Goal: Transaction & Acquisition: Purchase product/service

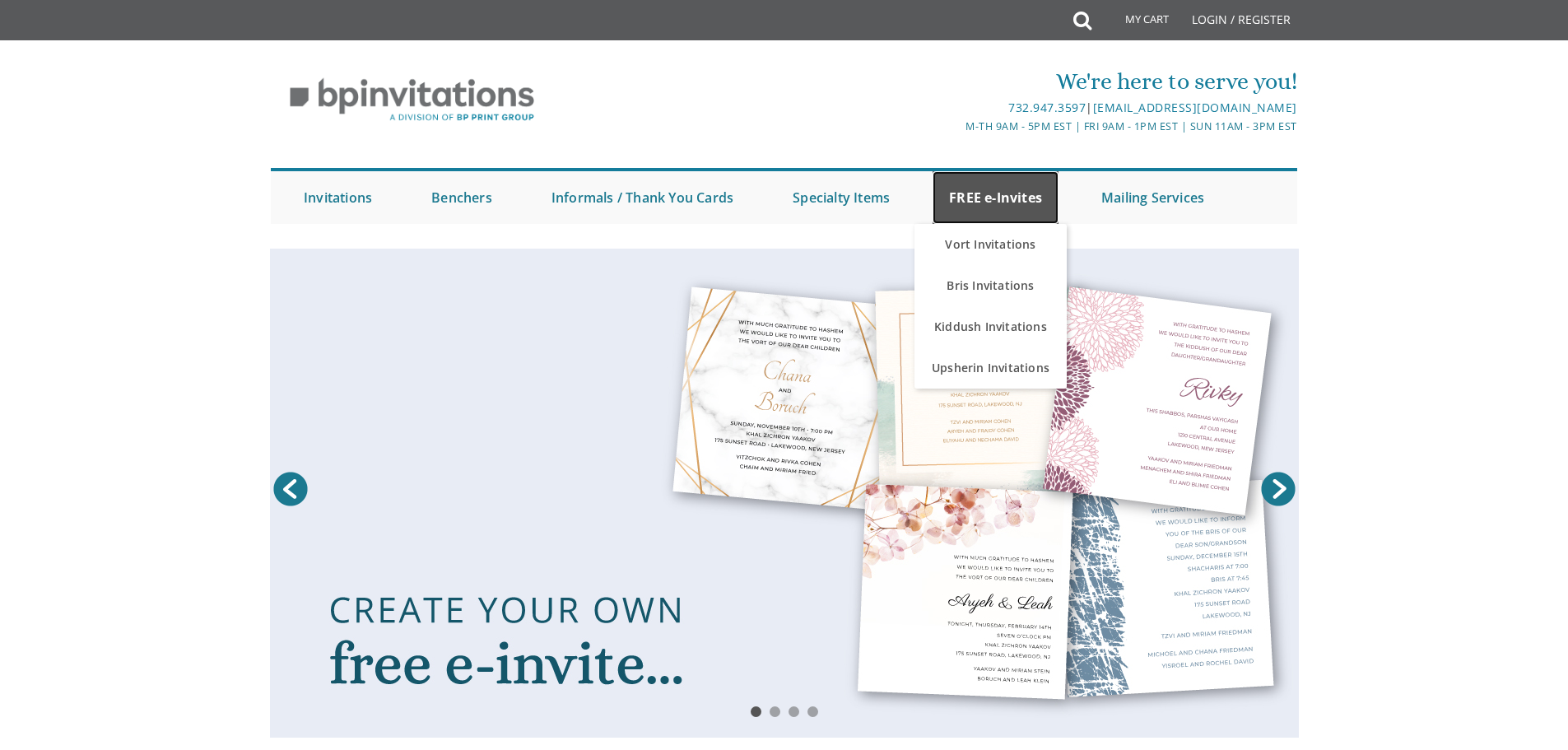
click at [1003, 198] on link "FREE e-Invites" at bounding box center [995, 198] width 126 height 53
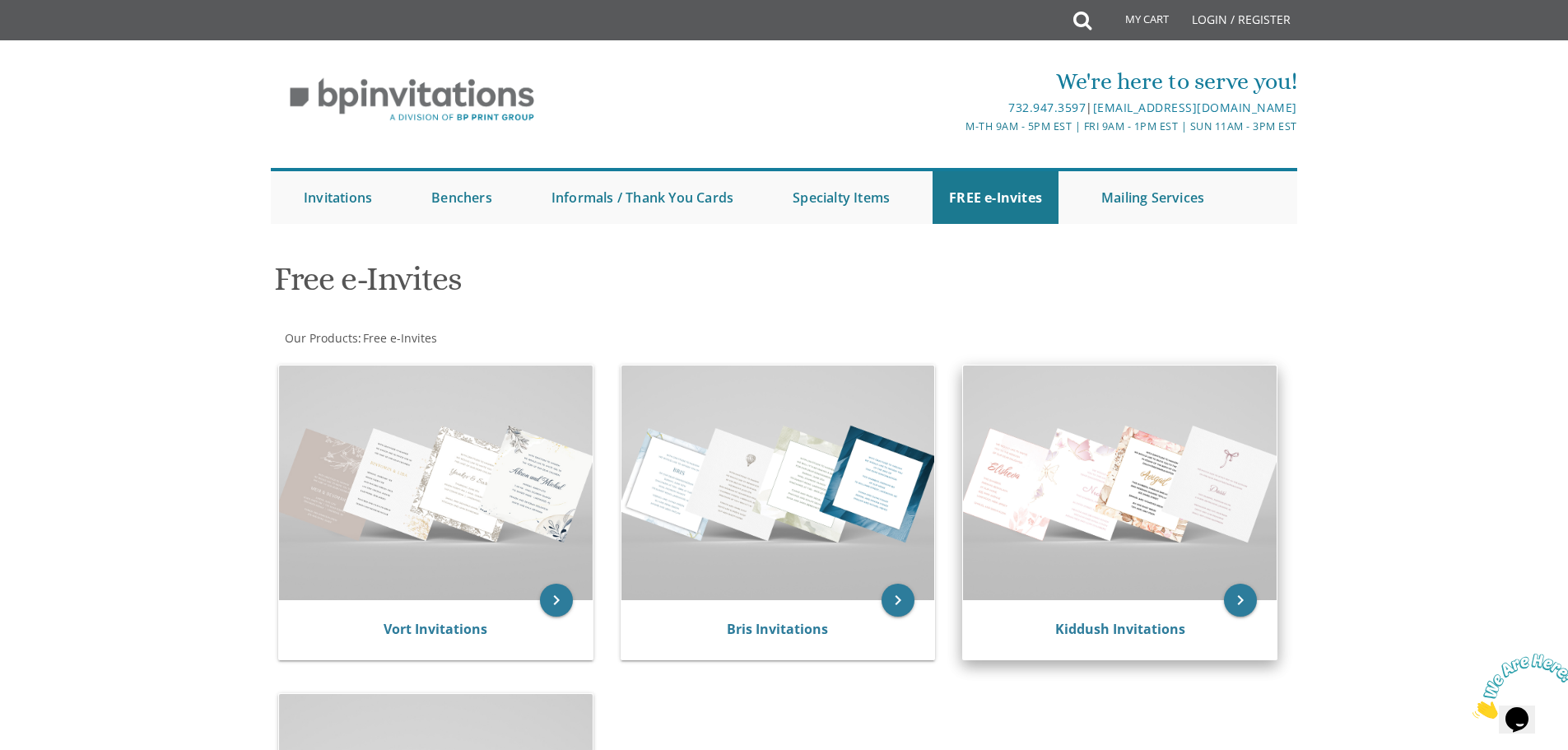
scroll to position [247, 0]
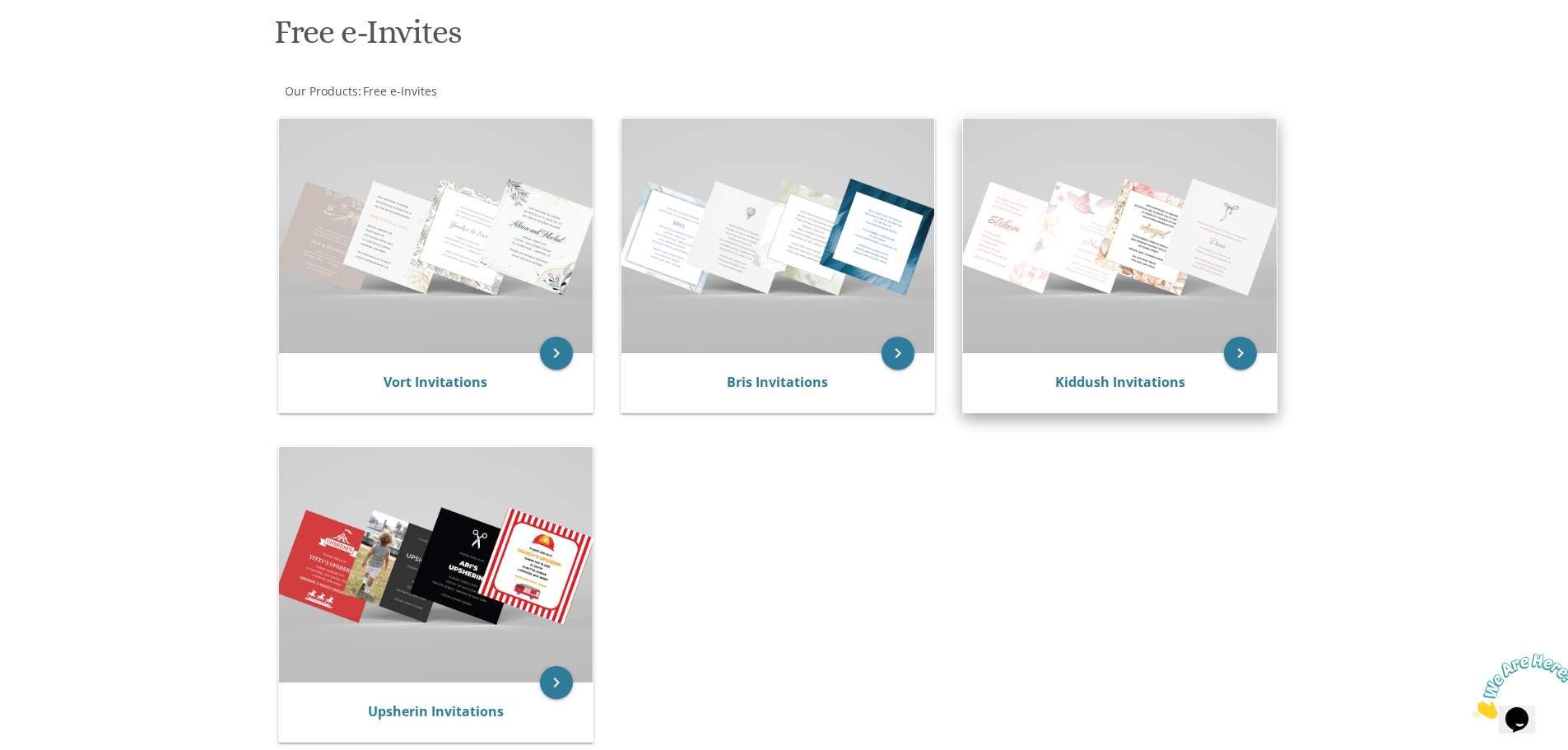
click at [1091, 313] on img at bounding box center [1119, 235] width 314 height 235
click at [1243, 352] on icon "keyboard_arrow_right" at bounding box center [1240, 353] width 33 height 33
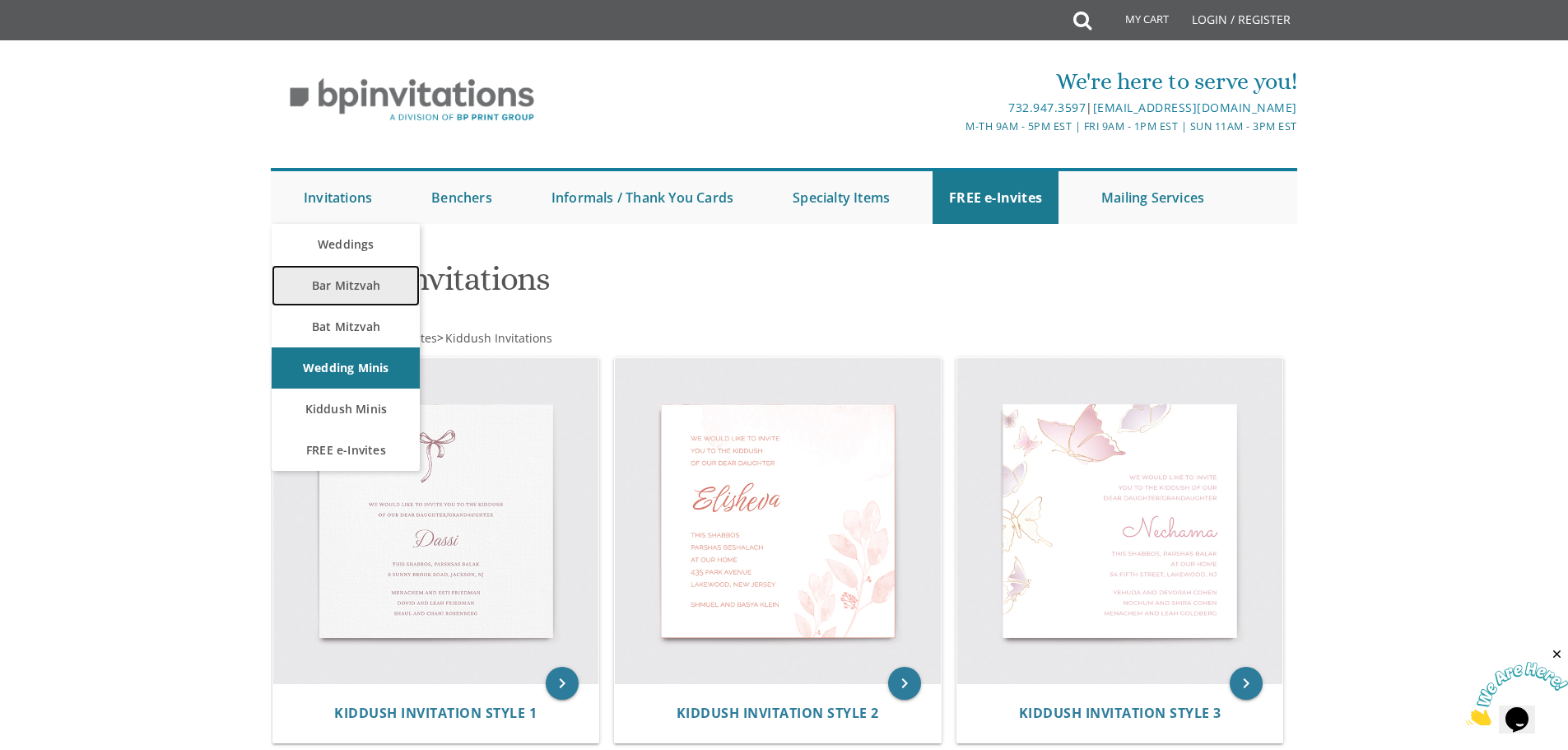
click at [355, 300] on link "Bar Mitzvah" at bounding box center [346, 286] width 148 height 41
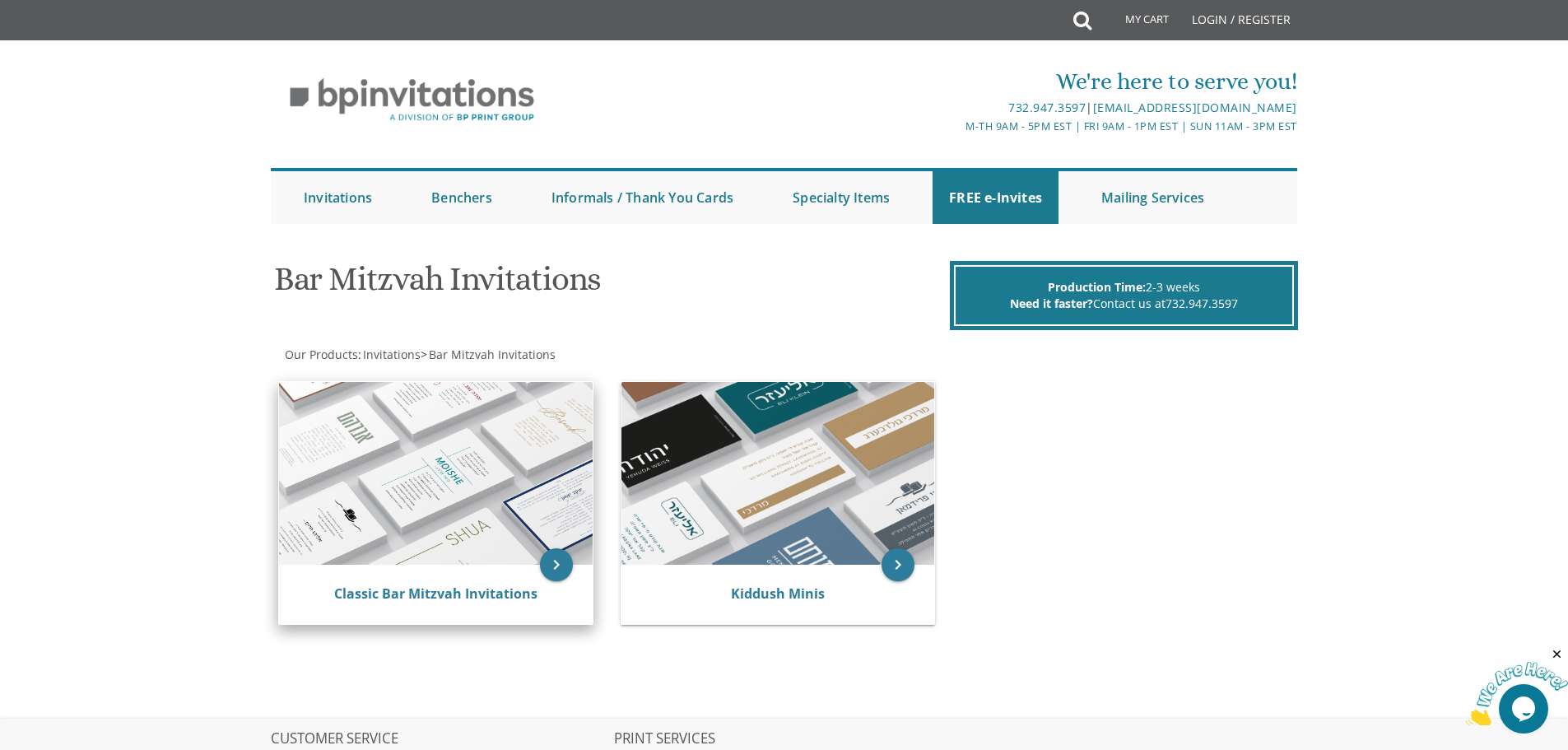
click at [457, 459] on img at bounding box center [436, 473] width 314 height 183
click at [552, 561] on icon "keyboard_arrow_right" at bounding box center [557, 565] width 33 height 33
click at [562, 560] on icon "keyboard_arrow_right" at bounding box center [557, 565] width 33 height 33
click at [385, 473] on img at bounding box center [436, 473] width 314 height 183
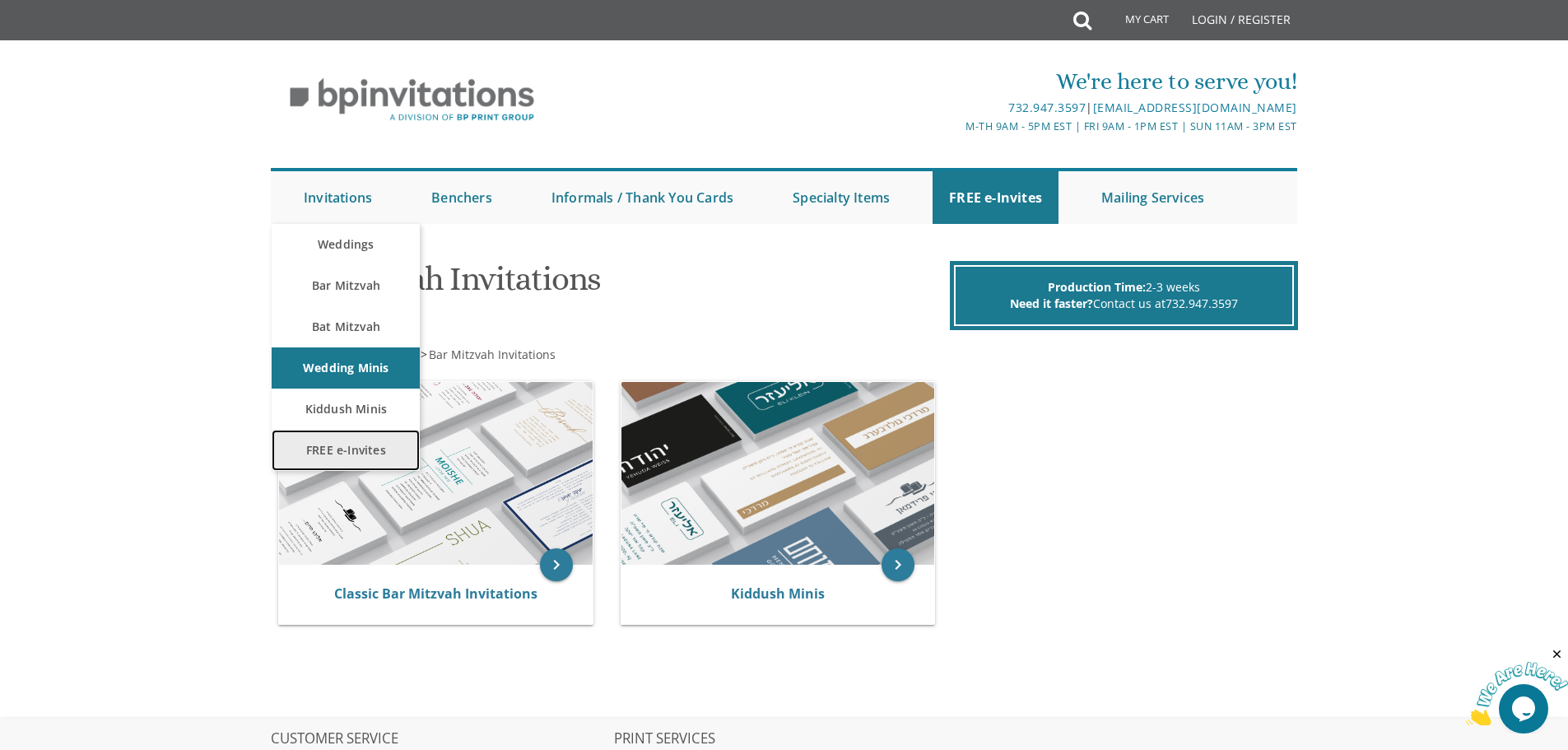
click at [329, 445] on link "FREE e-Invites" at bounding box center [346, 450] width 148 height 41
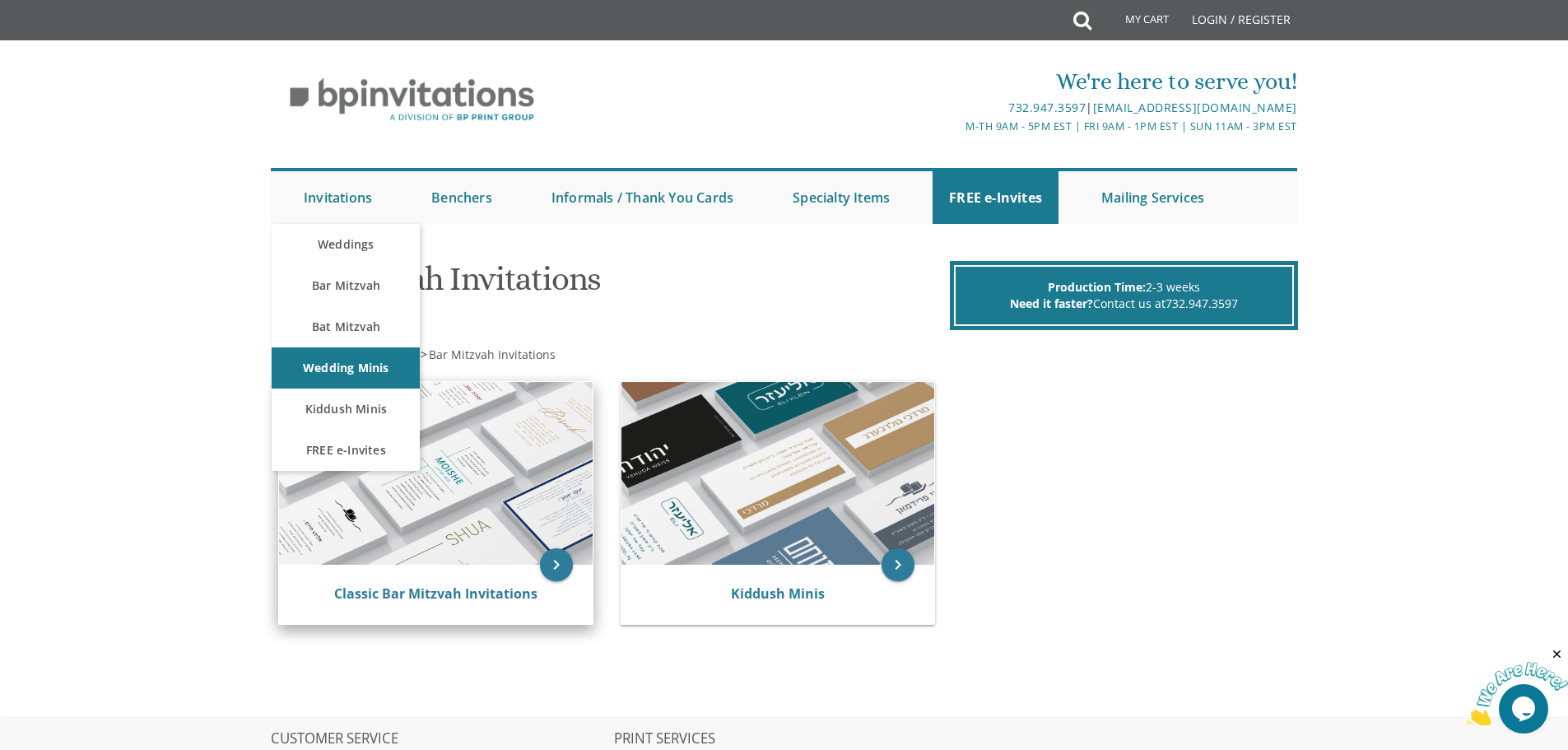
click at [460, 515] on img at bounding box center [436, 473] width 314 height 183
click at [491, 561] on img at bounding box center [436, 473] width 314 height 183
click at [541, 553] on img at bounding box center [436, 473] width 314 height 183
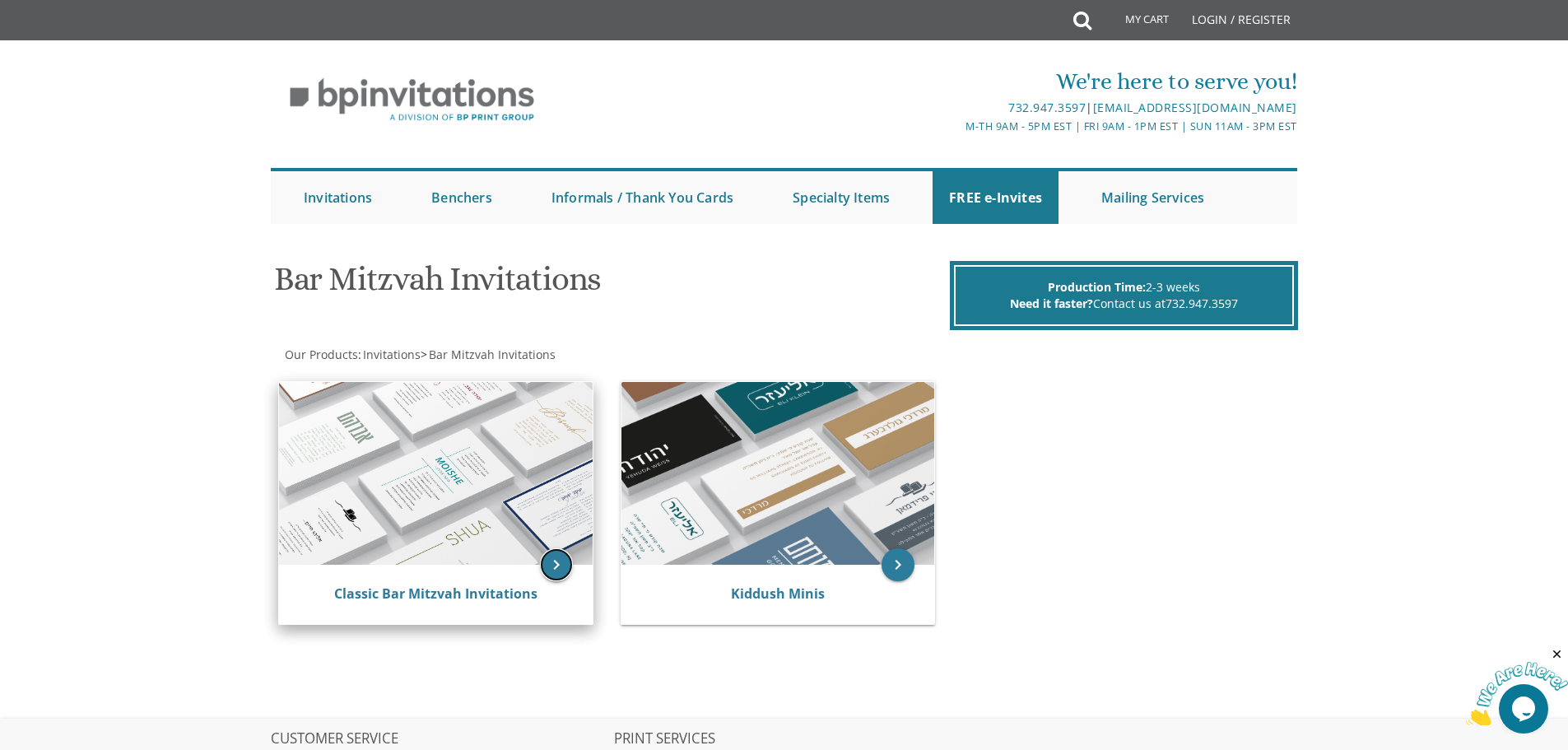
click at [550, 556] on icon "keyboard_arrow_right" at bounding box center [557, 565] width 33 height 33
click at [536, 493] on img at bounding box center [436, 473] width 314 height 183
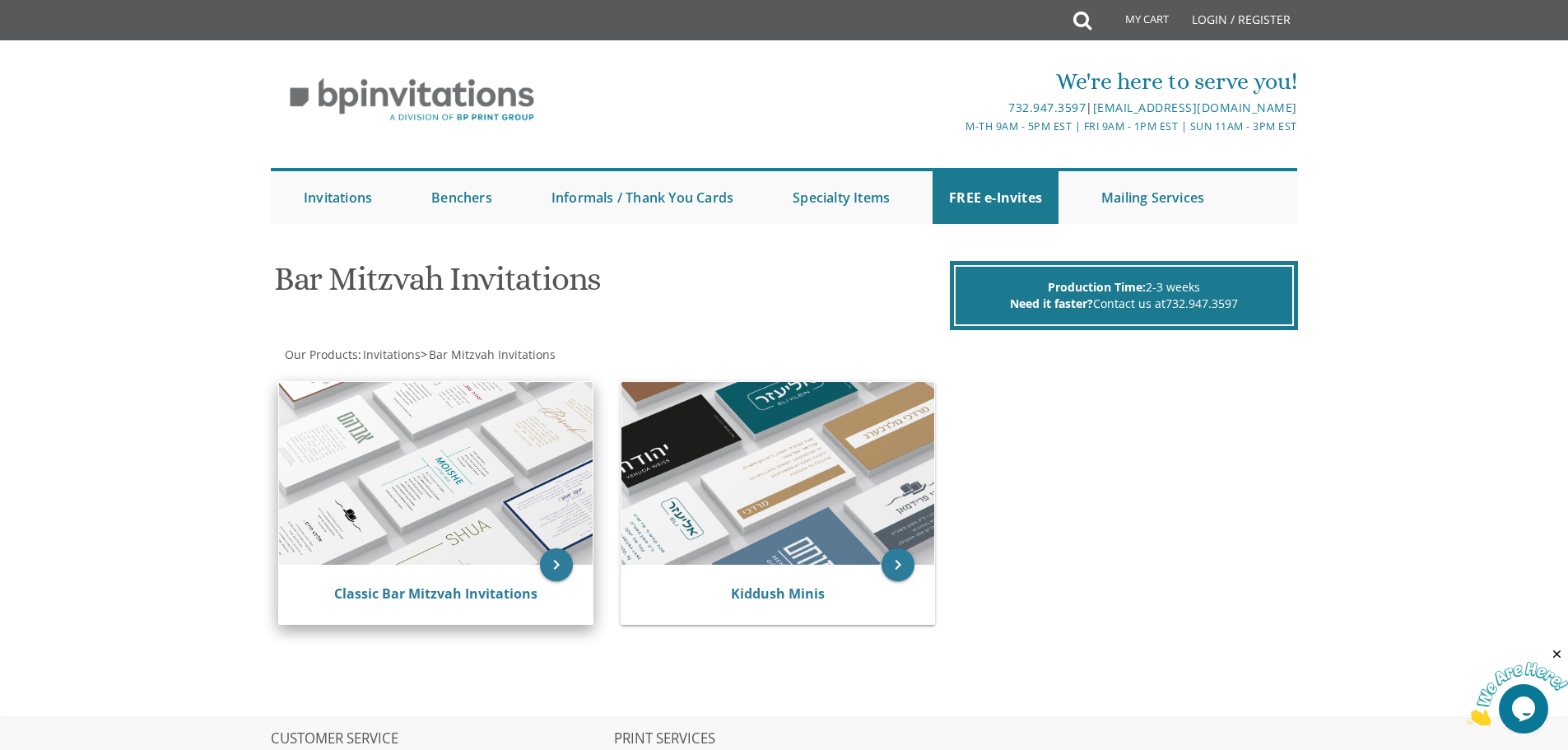
click at [536, 492] on img at bounding box center [436, 473] width 314 height 183
click at [536, 491] on img at bounding box center [436, 473] width 314 height 183
click at [536, 490] on img at bounding box center [436, 473] width 314 height 183
click at [535, 488] on img at bounding box center [436, 473] width 314 height 183
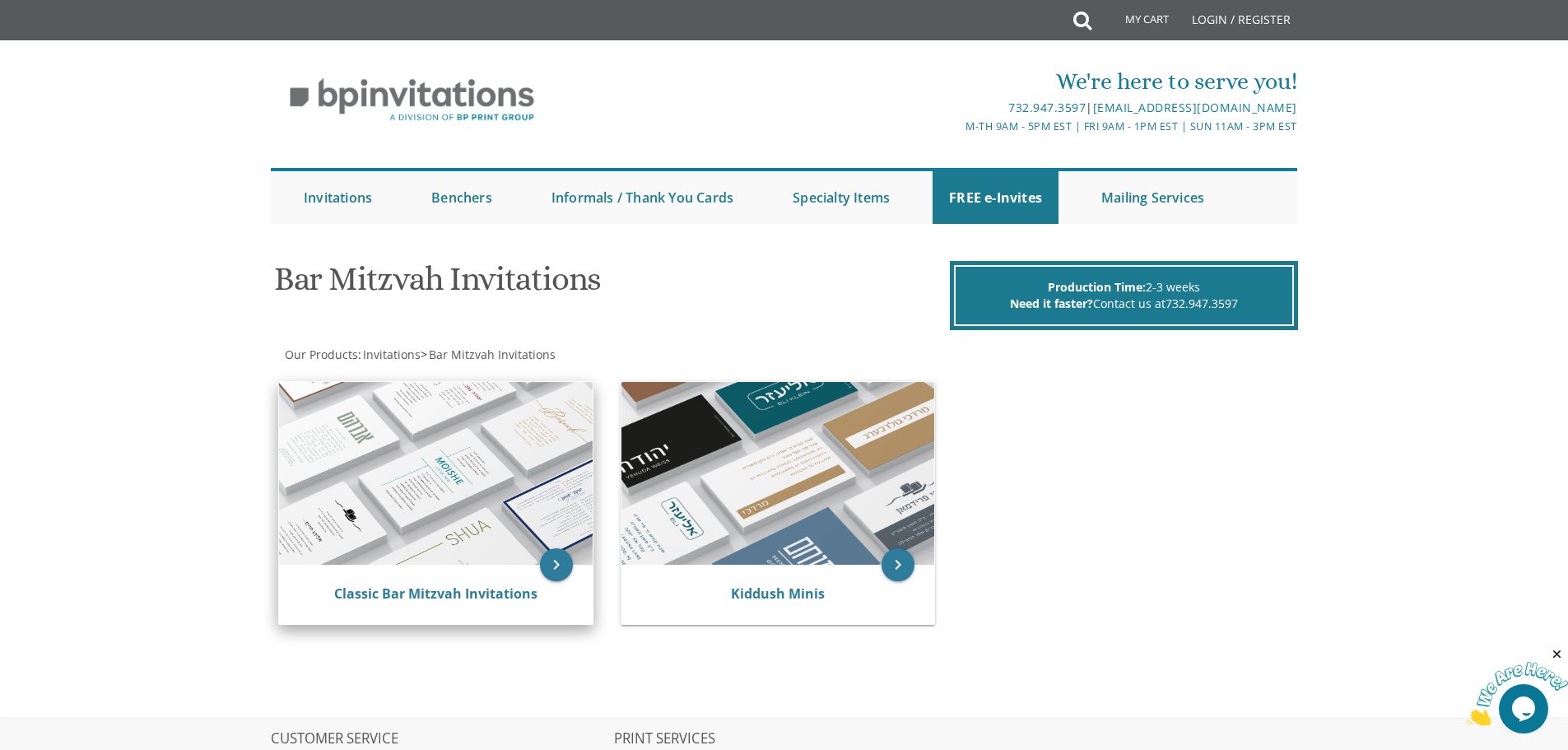
click at [534, 485] on img at bounding box center [436, 473] width 314 height 183
click at [533, 481] on img at bounding box center [436, 473] width 314 height 183
click at [531, 475] on img at bounding box center [436, 473] width 314 height 183
click at [529, 474] on img at bounding box center [436, 473] width 314 height 183
click at [532, 474] on img at bounding box center [436, 473] width 314 height 183
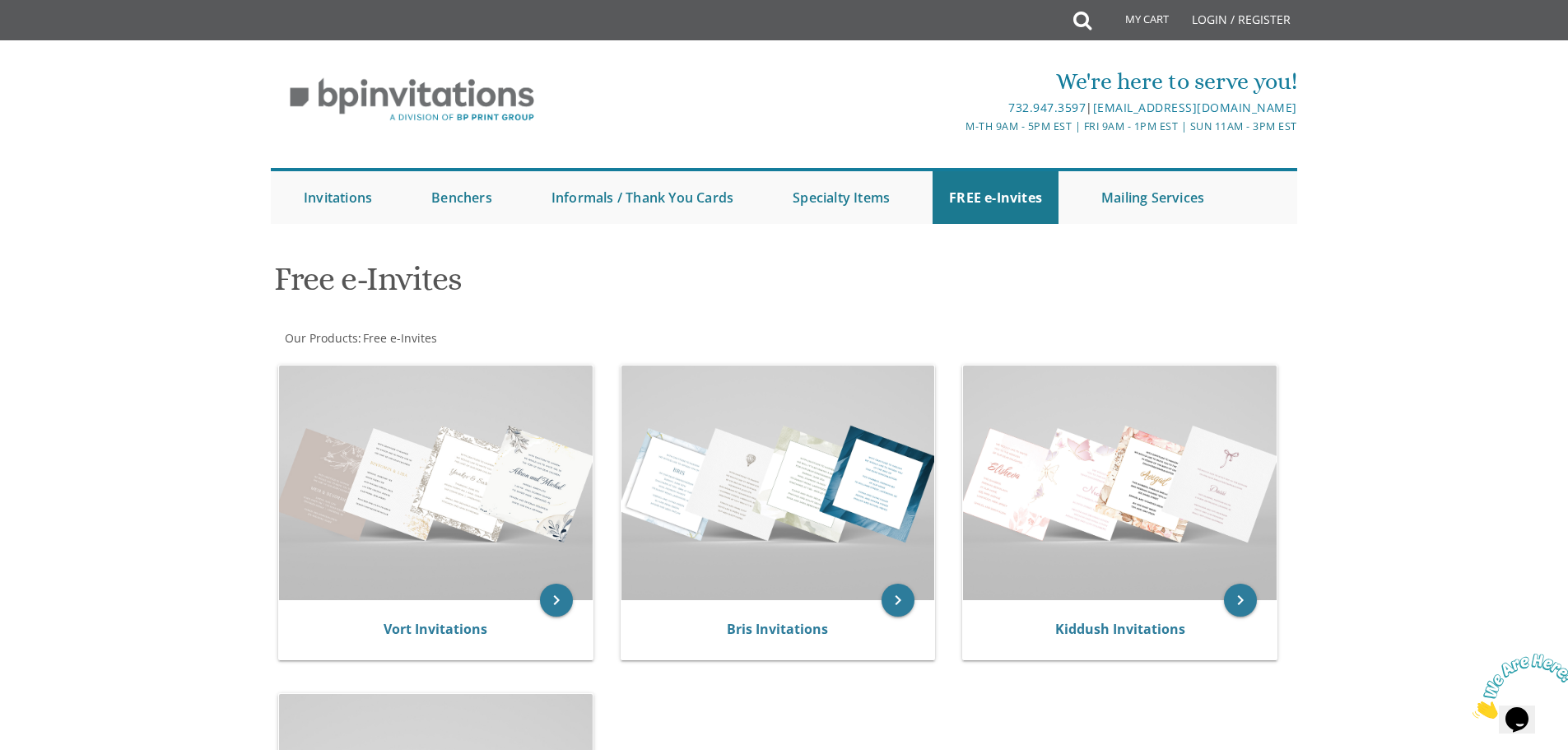
scroll to position [247, 0]
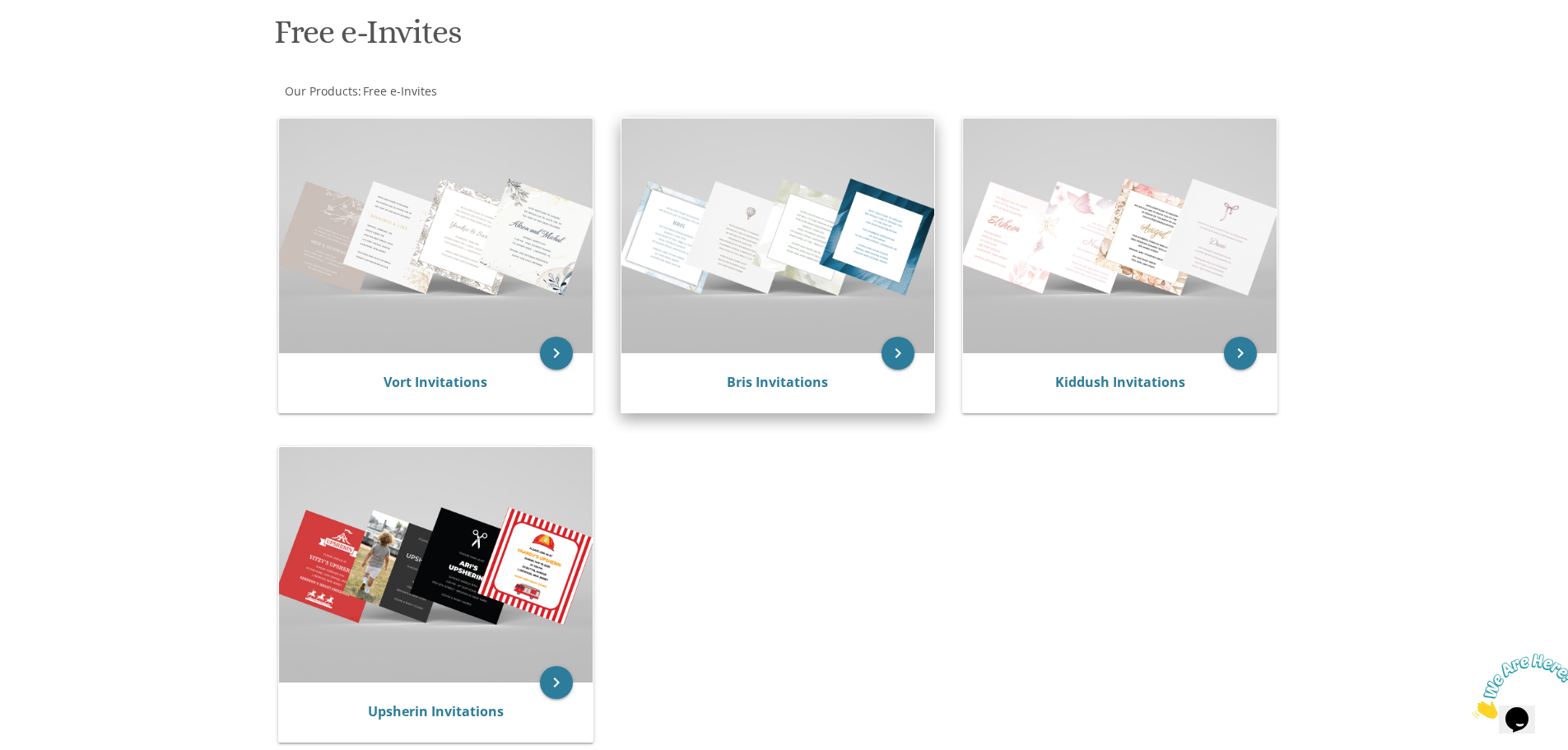
click at [870, 308] on img at bounding box center [778, 235] width 314 height 235
click at [908, 359] on icon "keyboard_arrow_right" at bounding box center [898, 353] width 33 height 33
click at [903, 355] on icon "keyboard_arrow_right" at bounding box center [898, 353] width 33 height 33
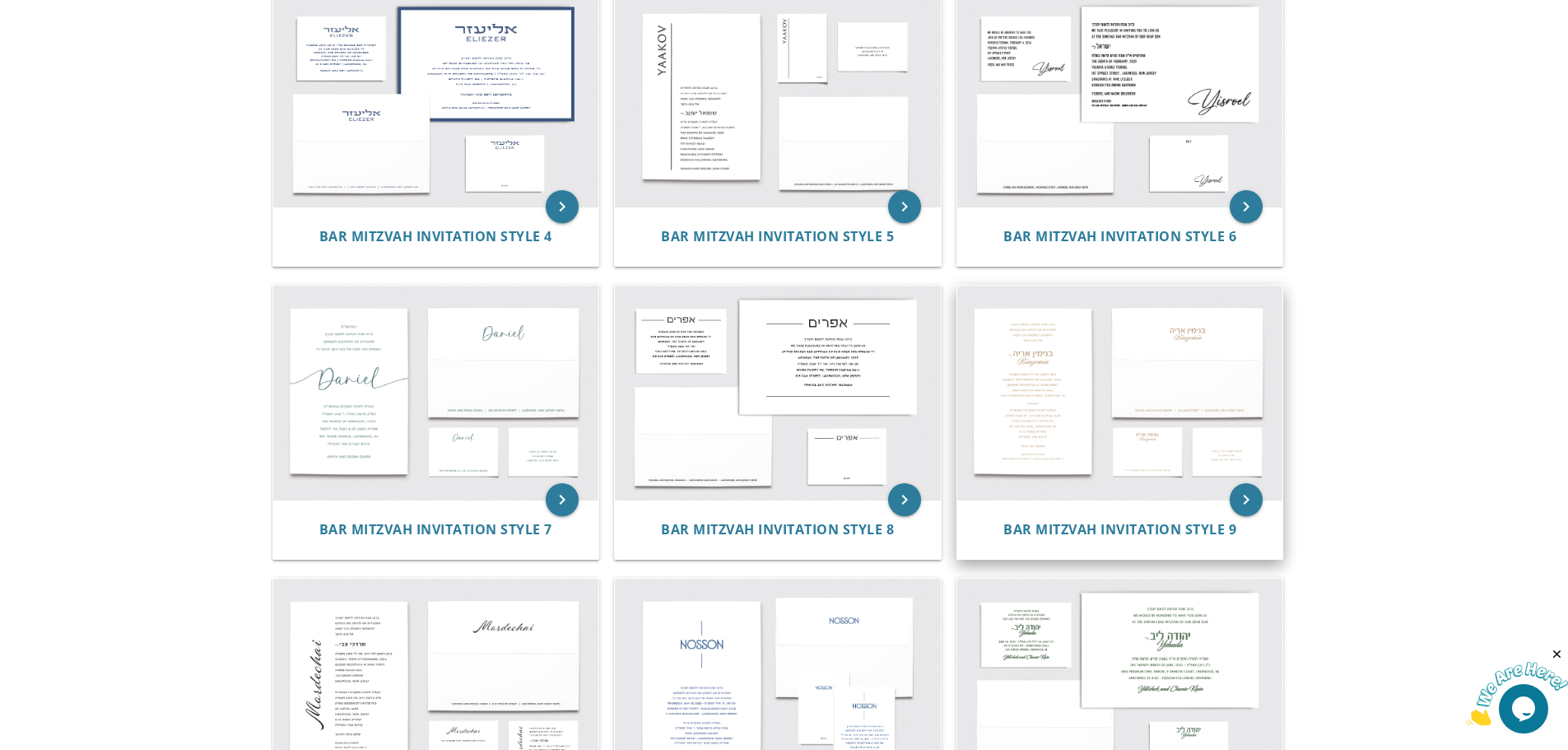
scroll to position [576, 0]
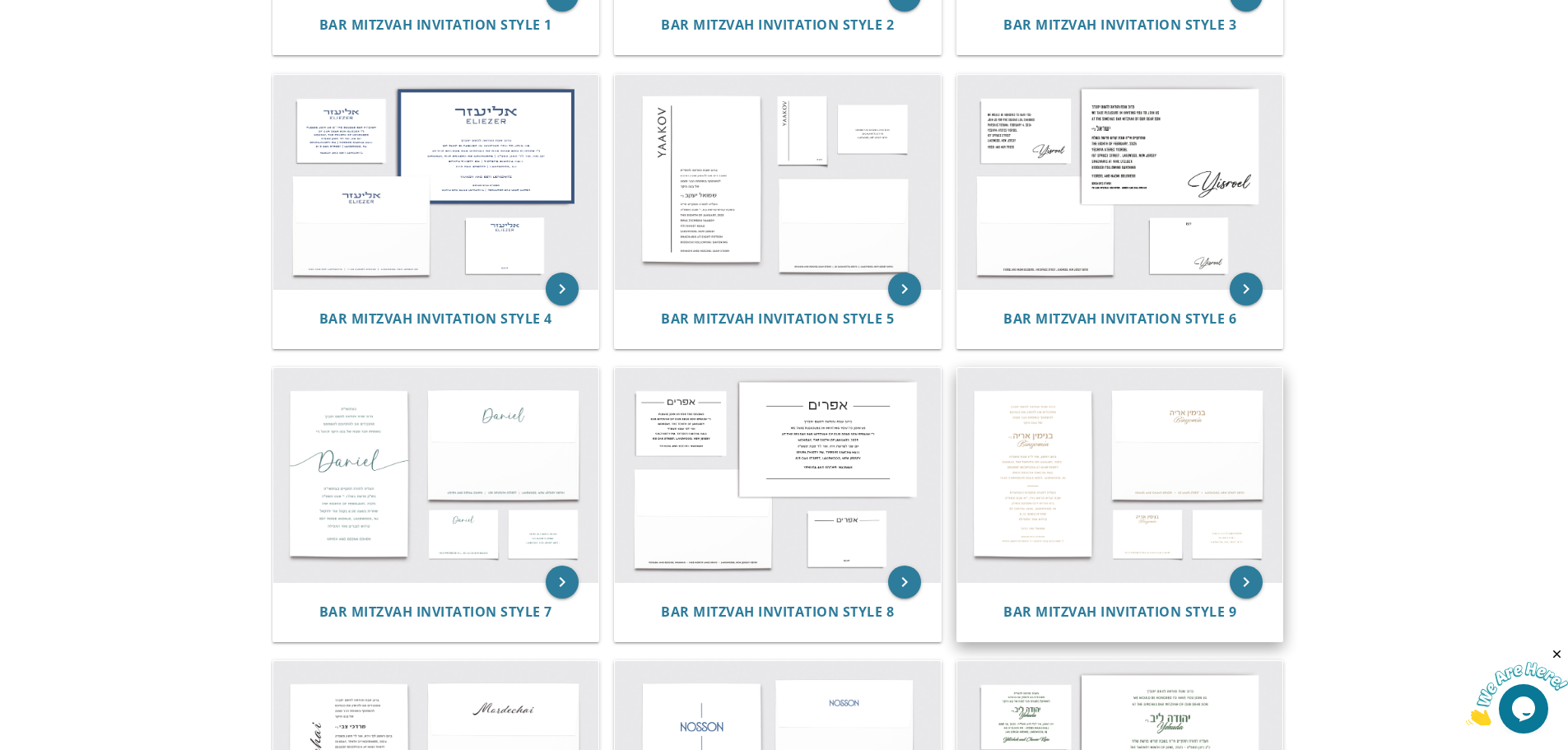
click at [1042, 454] on img at bounding box center [1120, 475] width 326 height 214
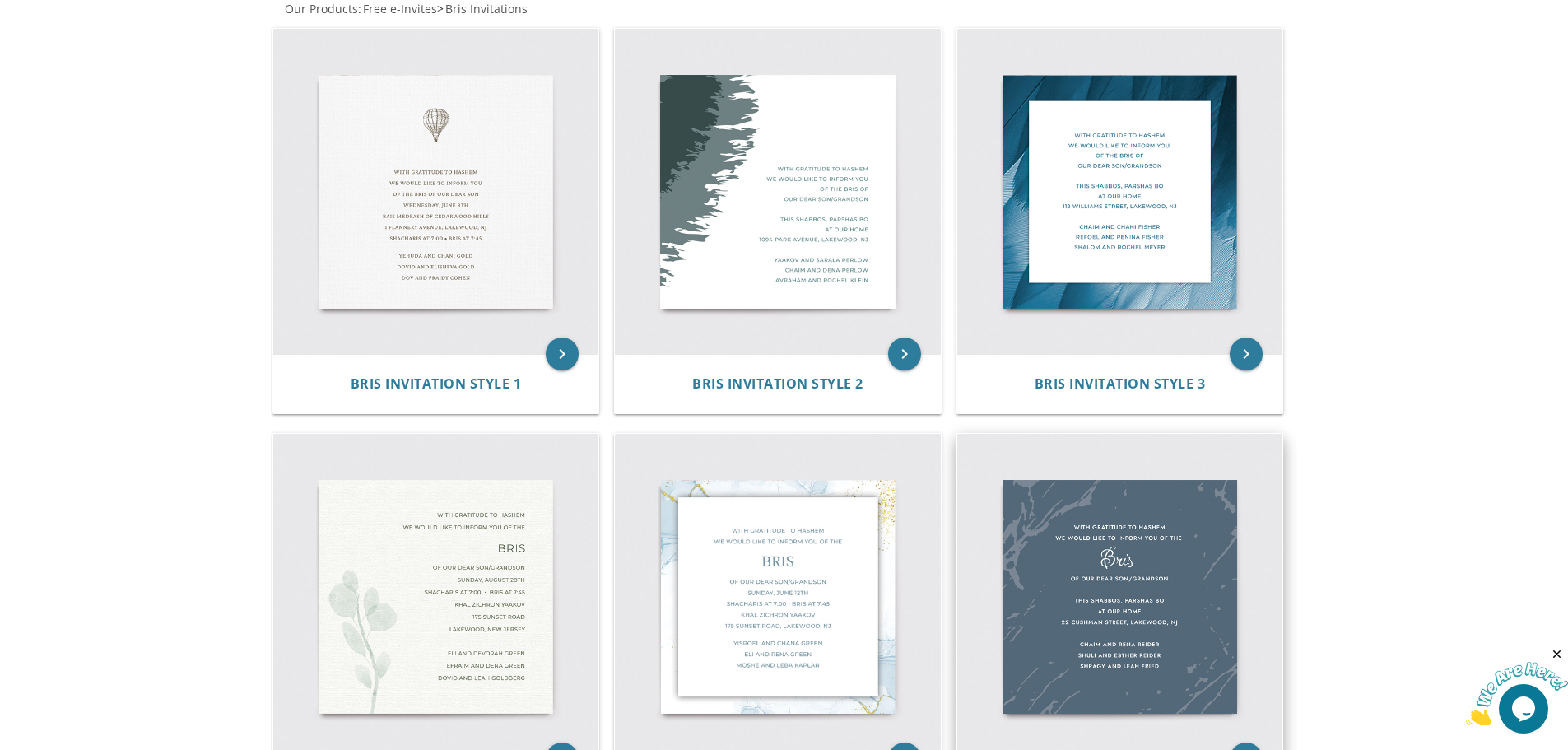
scroll to position [494, 0]
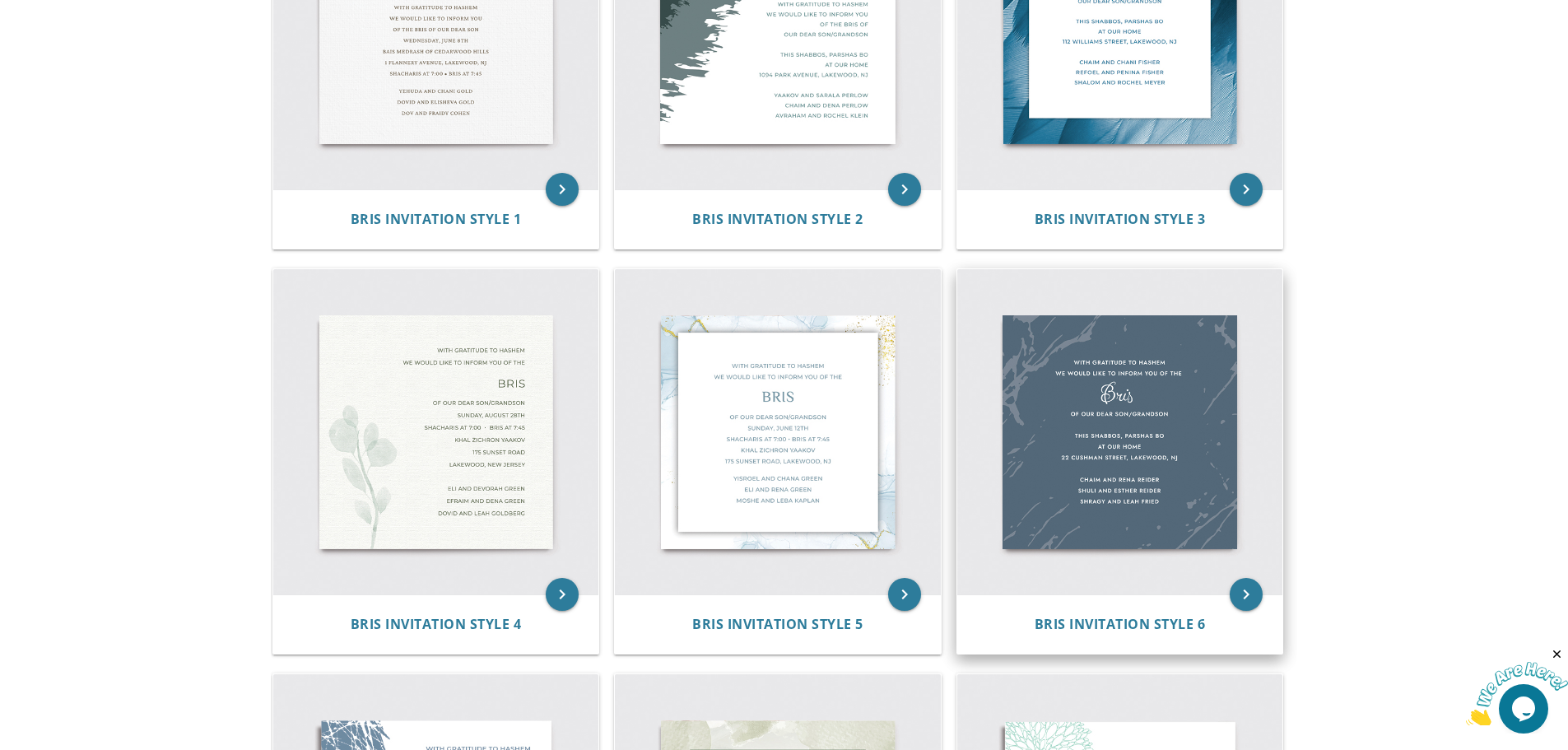
click at [1156, 425] on img at bounding box center [1120, 432] width 326 height 326
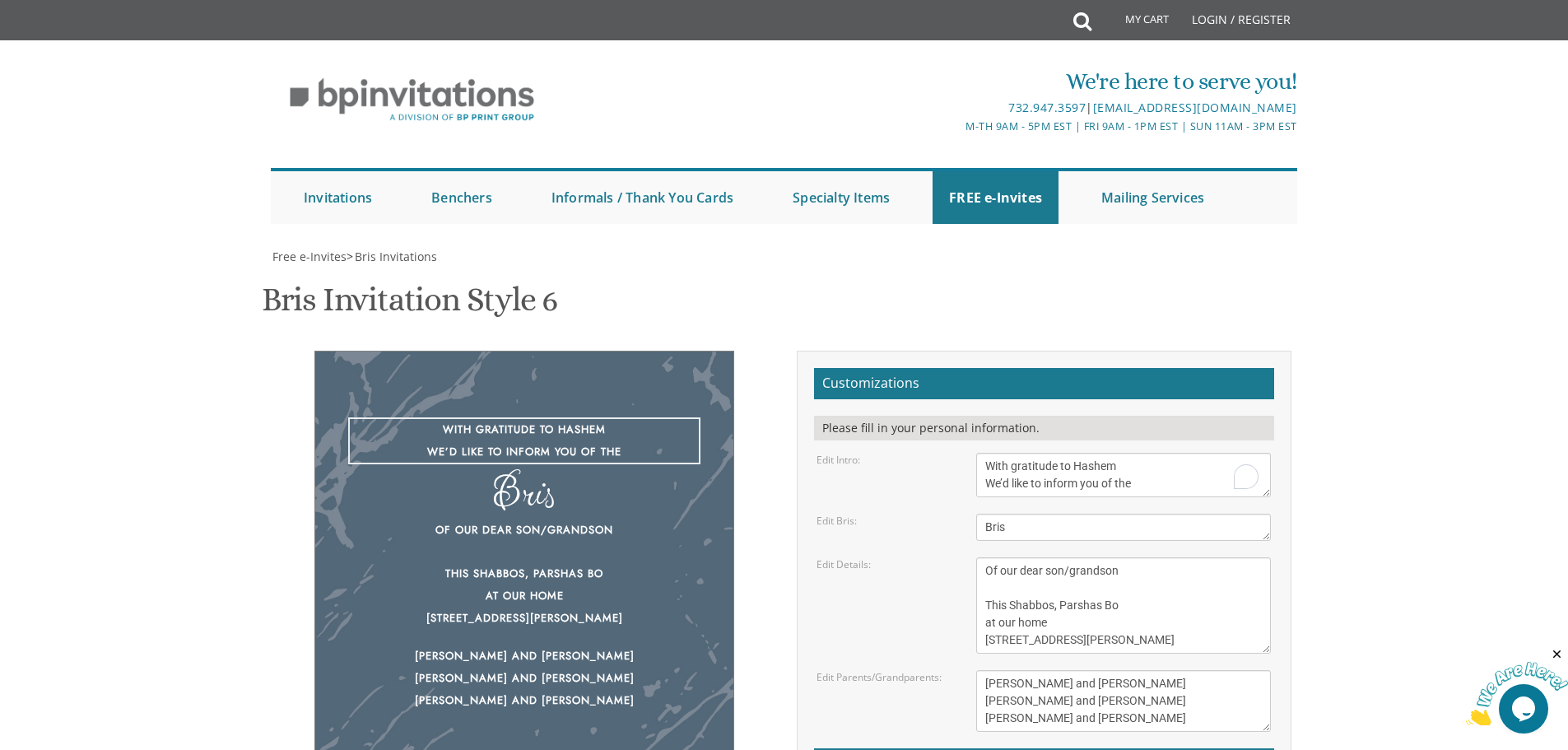
drag, startPoint x: 1158, startPoint y: 487, endPoint x: 953, endPoint y: 450, distance: 208.3
click at [953, 450] on form "Customizations Please fill in your personal information. Edit Intro: With grati…" at bounding box center [1043, 622] width 460 height 510
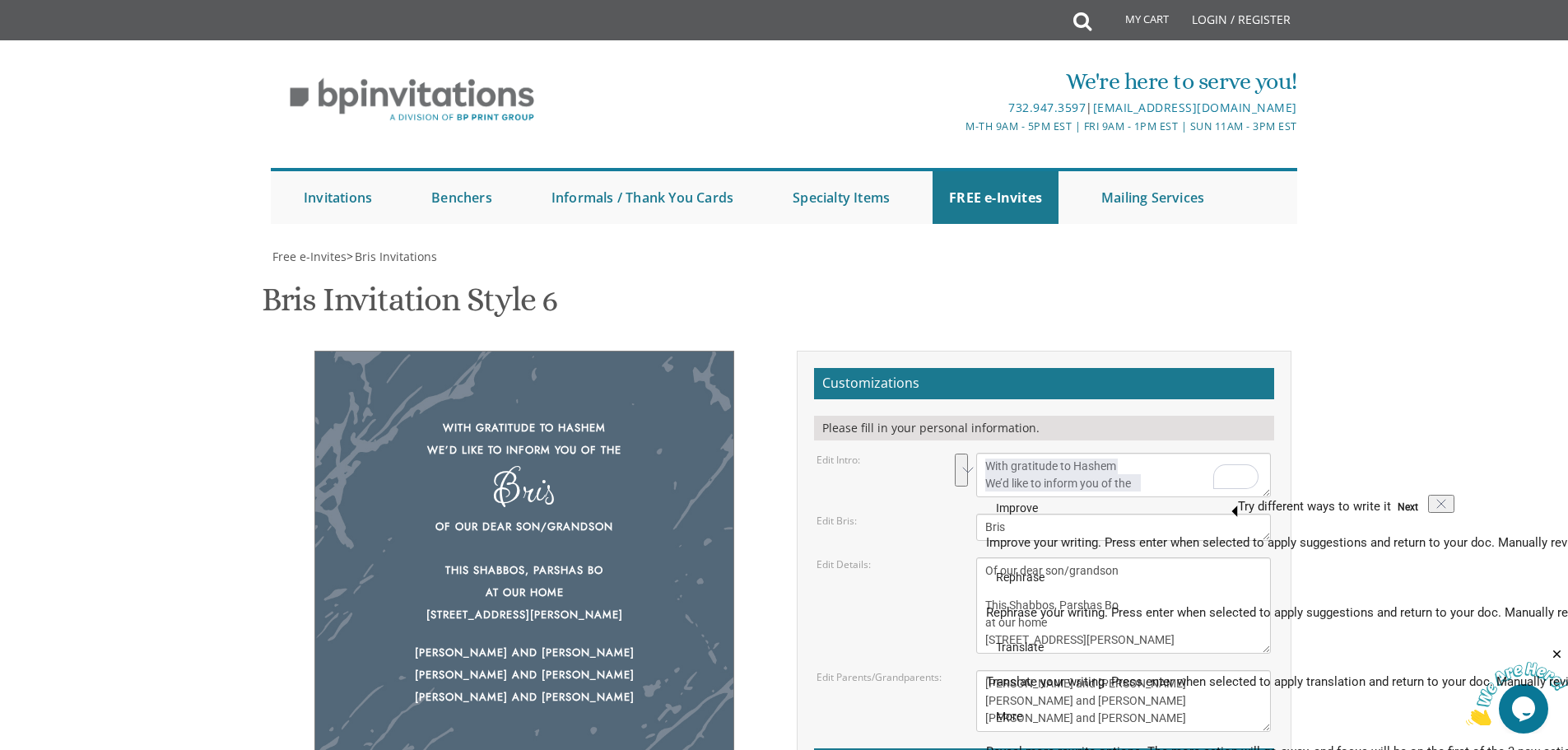
click at [1457, 375] on body "My Cart Total: View Cart Item(s) Submit My Cart Total: View Cart Item(s) Login …" at bounding box center [784, 671] width 1568 height 1343
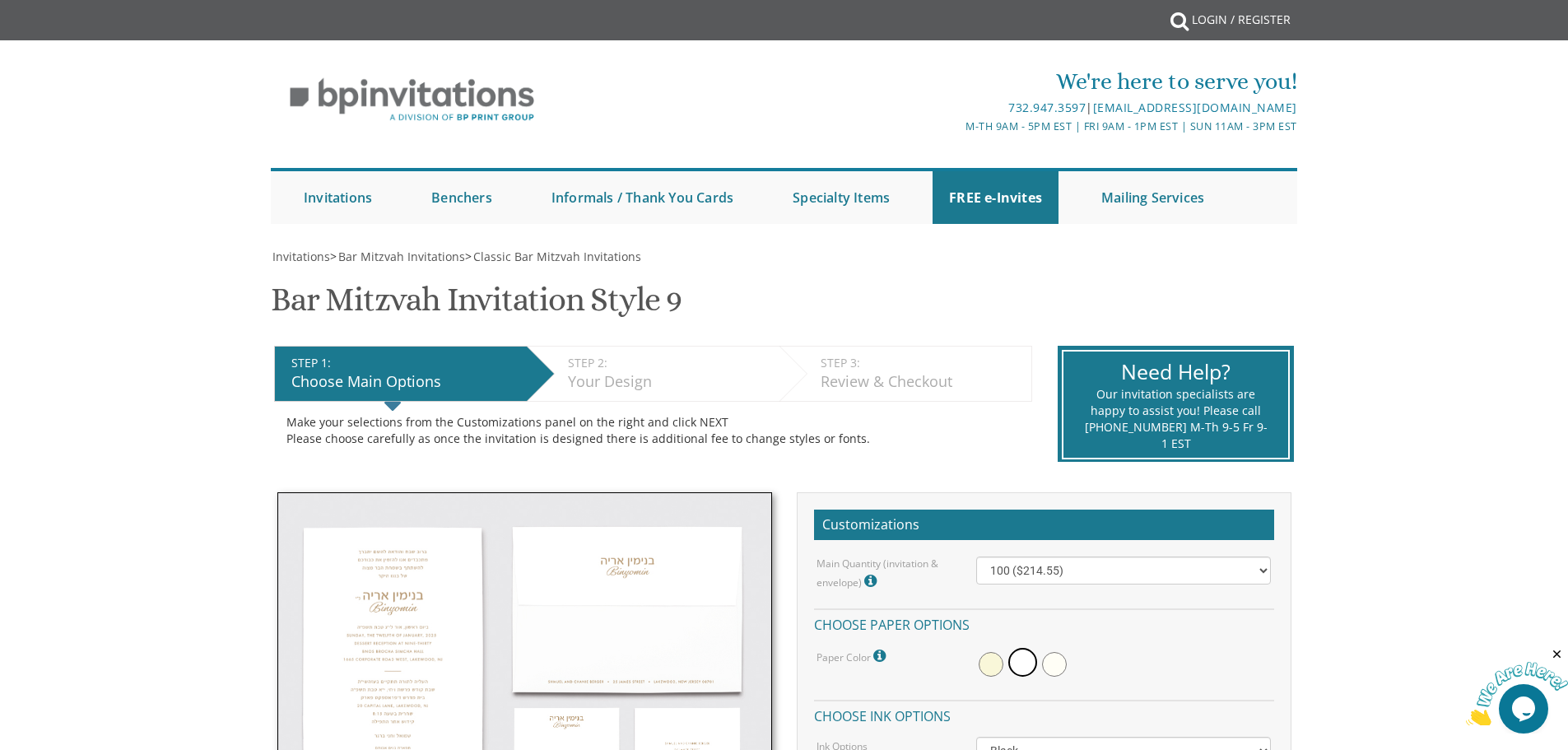
scroll to position [247, 0]
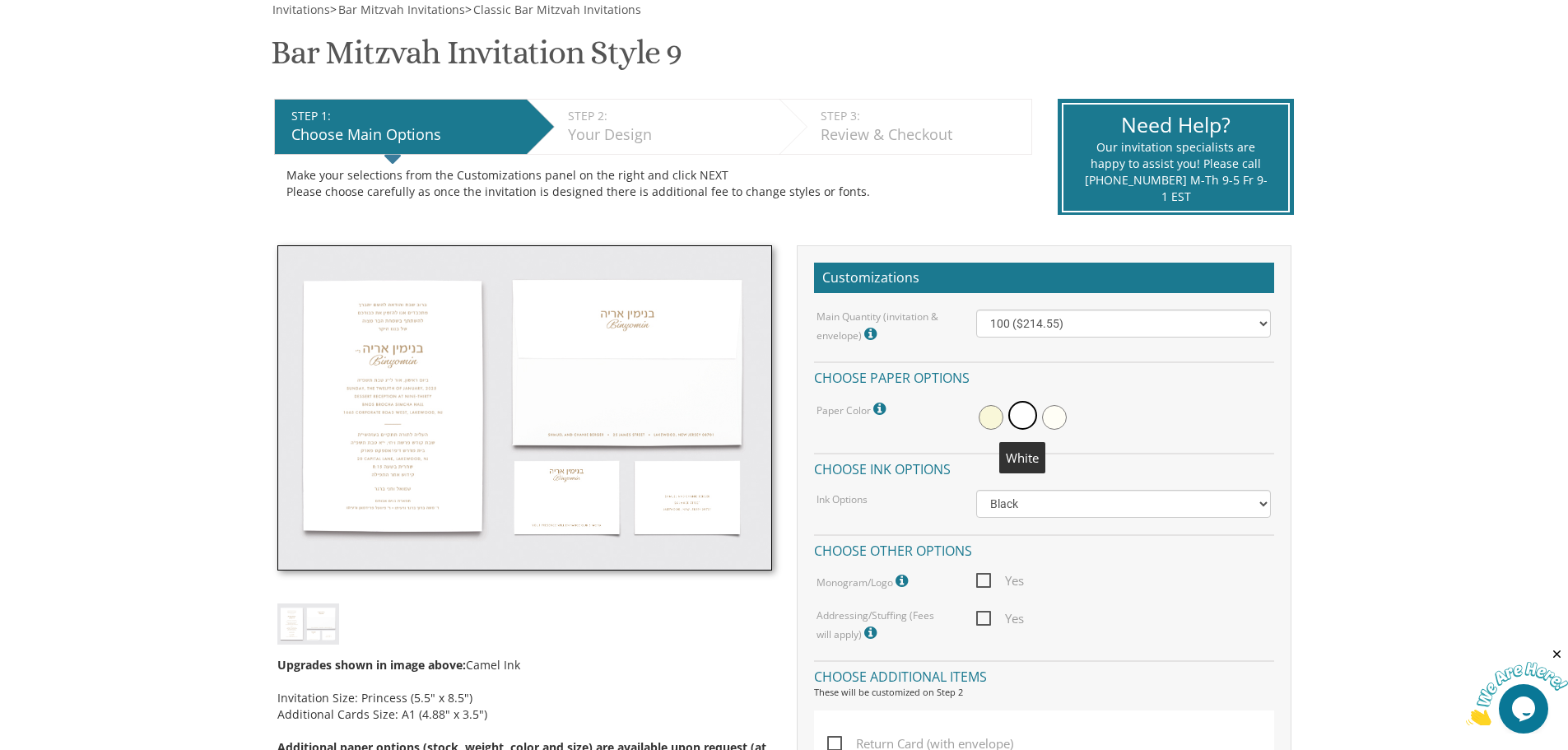
click at [1025, 411] on span at bounding box center [1022, 415] width 29 height 29
click at [1102, 501] on select "Black Colored Ink ($65.00) Black + One Color ($100.00) Two Colors ($137.95)" at bounding box center [1123, 504] width 295 height 28
click at [976, 490] on select "Black Colored Ink ($65.00) Black + One Color ($100.00) Two Colors ($137.95)" at bounding box center [1123, 504] width 295 height 28
click at [413, 358] on img at bounding box center [525, 408] width 495 height 326
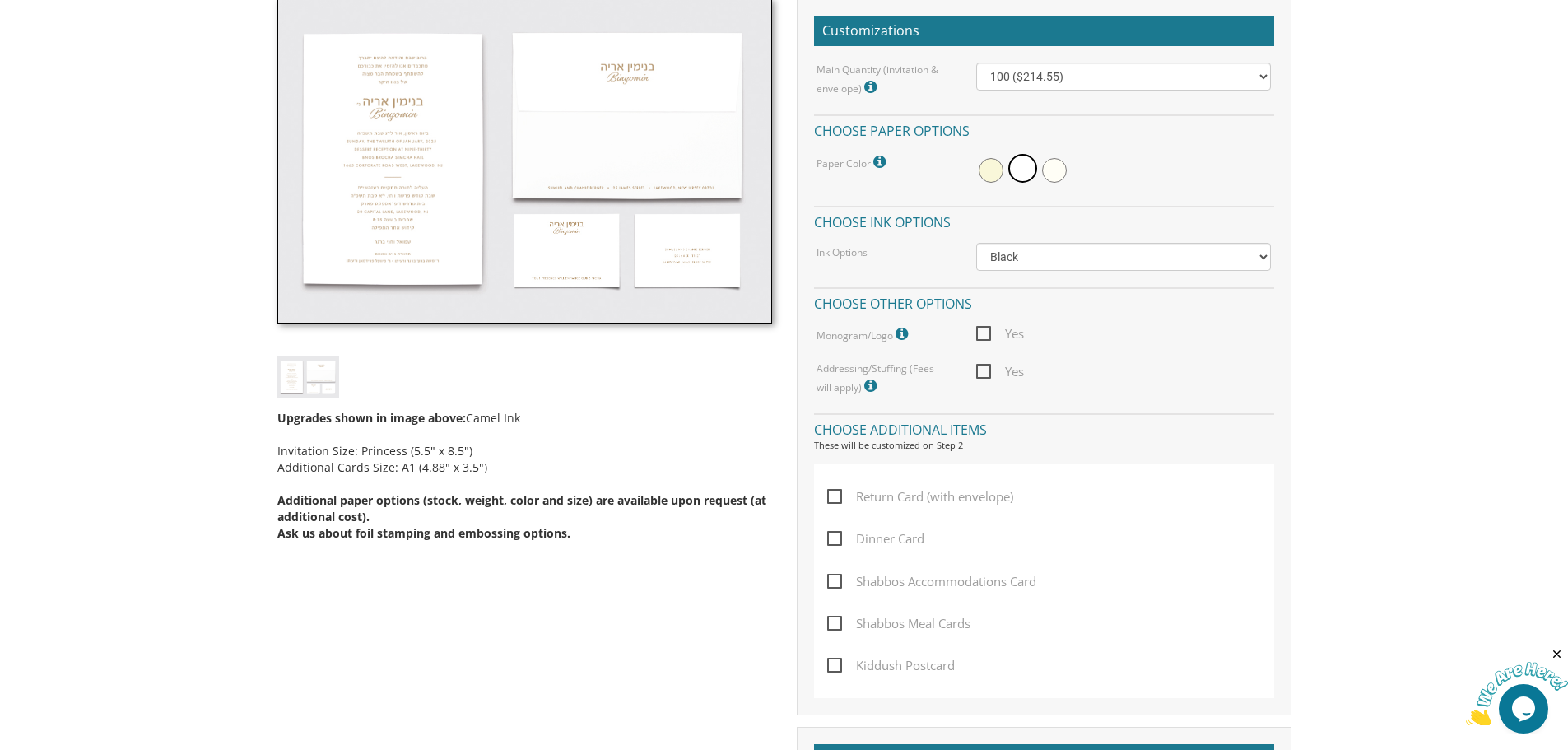
scroll to position [329, 0]
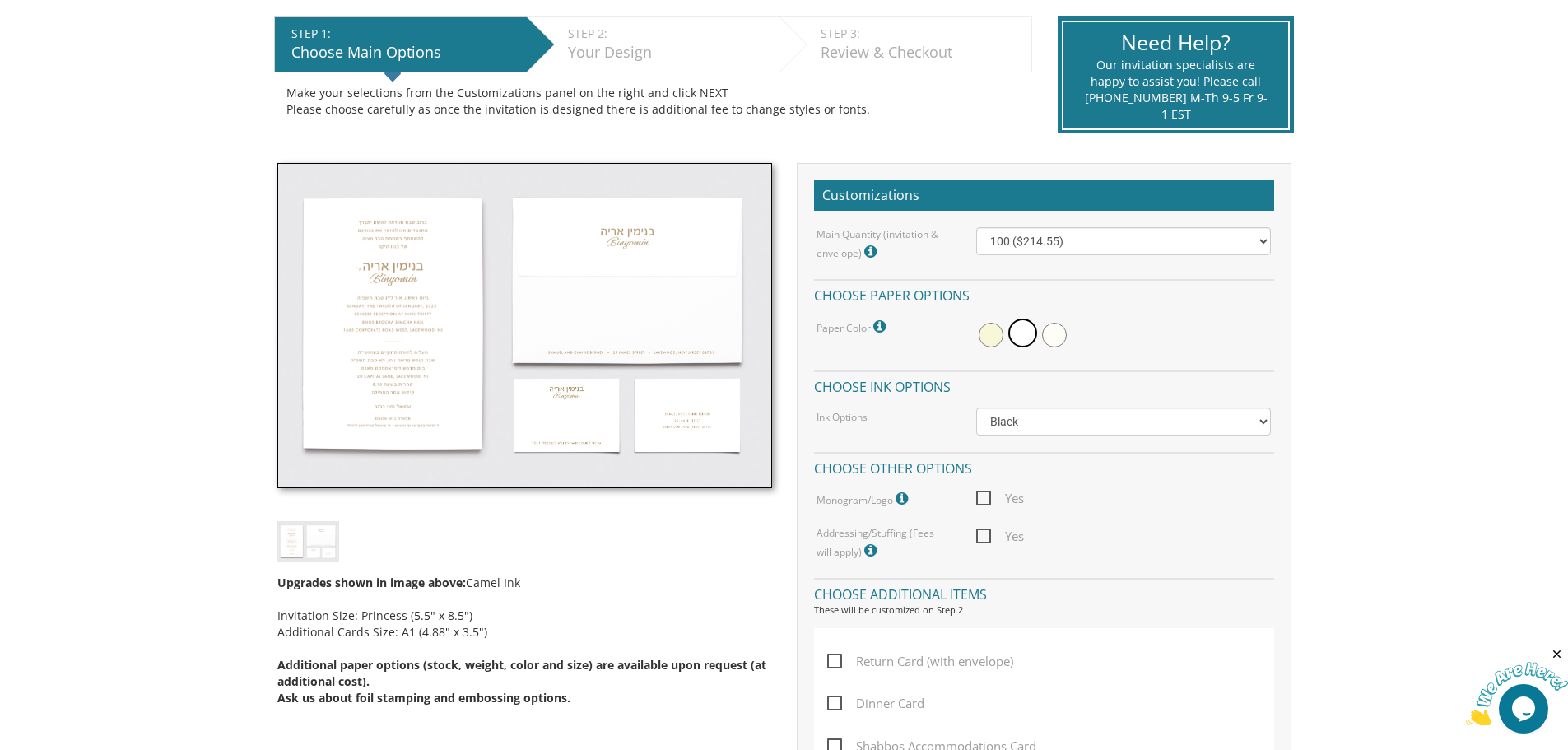
click at [432, 284] on img at bounding box center [525, 326] width 495 height 326
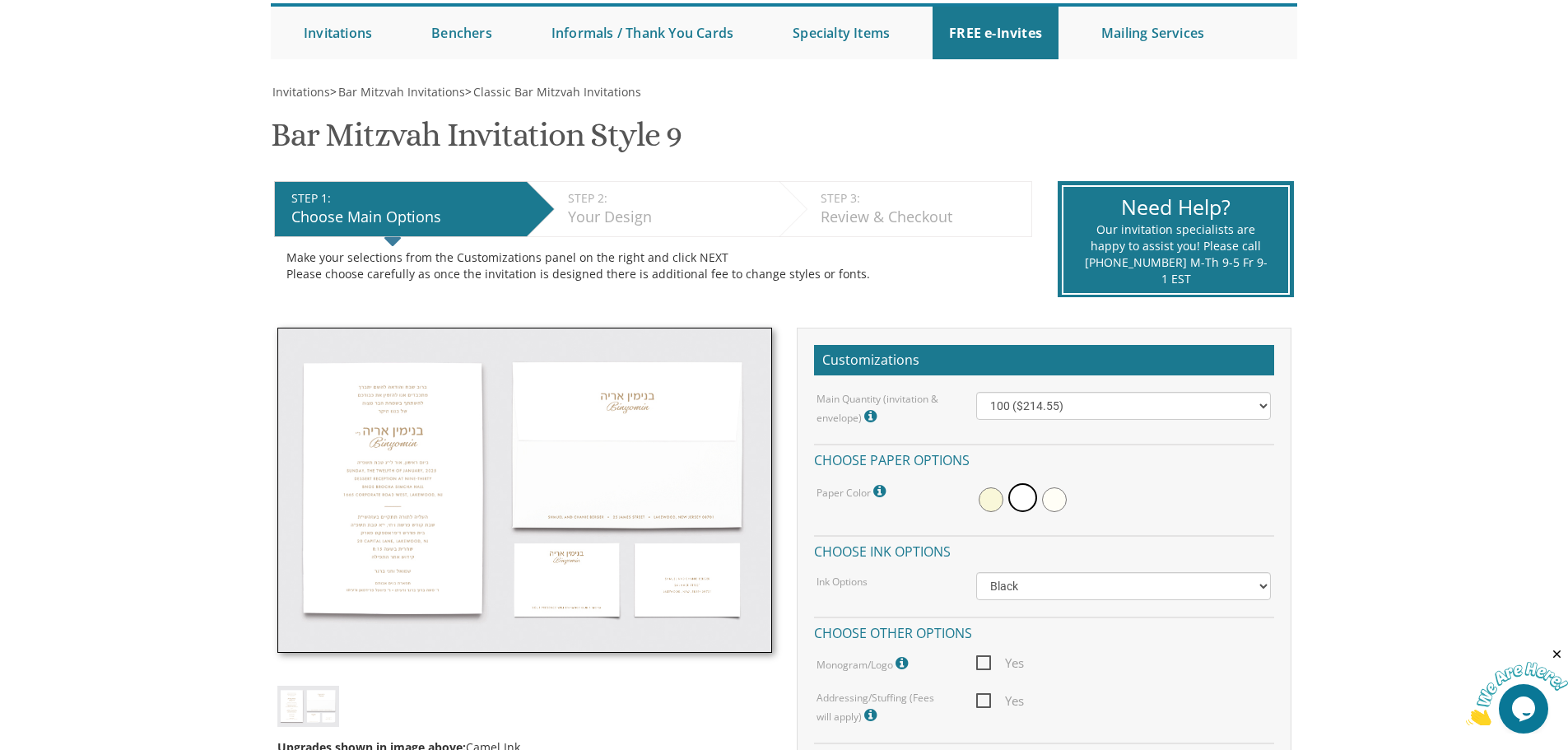
scroll to position [412, 0]
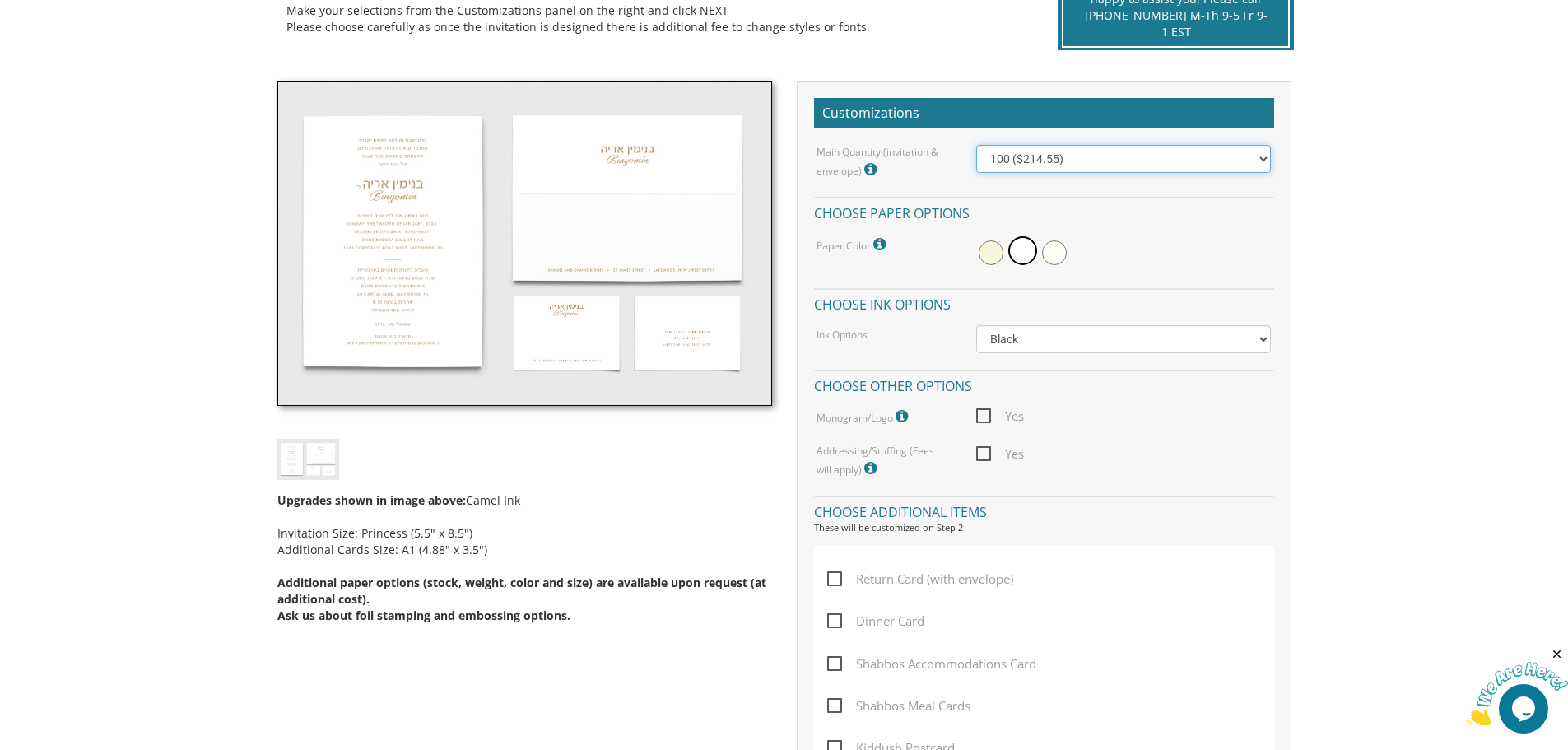
click at [1023, 160] on select "100 ($214.55) 200 ($254.60) 300 ($294.25) 400 ($333.55) 500 ($373.90) 600 ($413…" at bounding box center [1123, 159] width 295 height 28
click at [984, 415] on span "Yes" at bounding box center [1000, 416] width 48 height 21
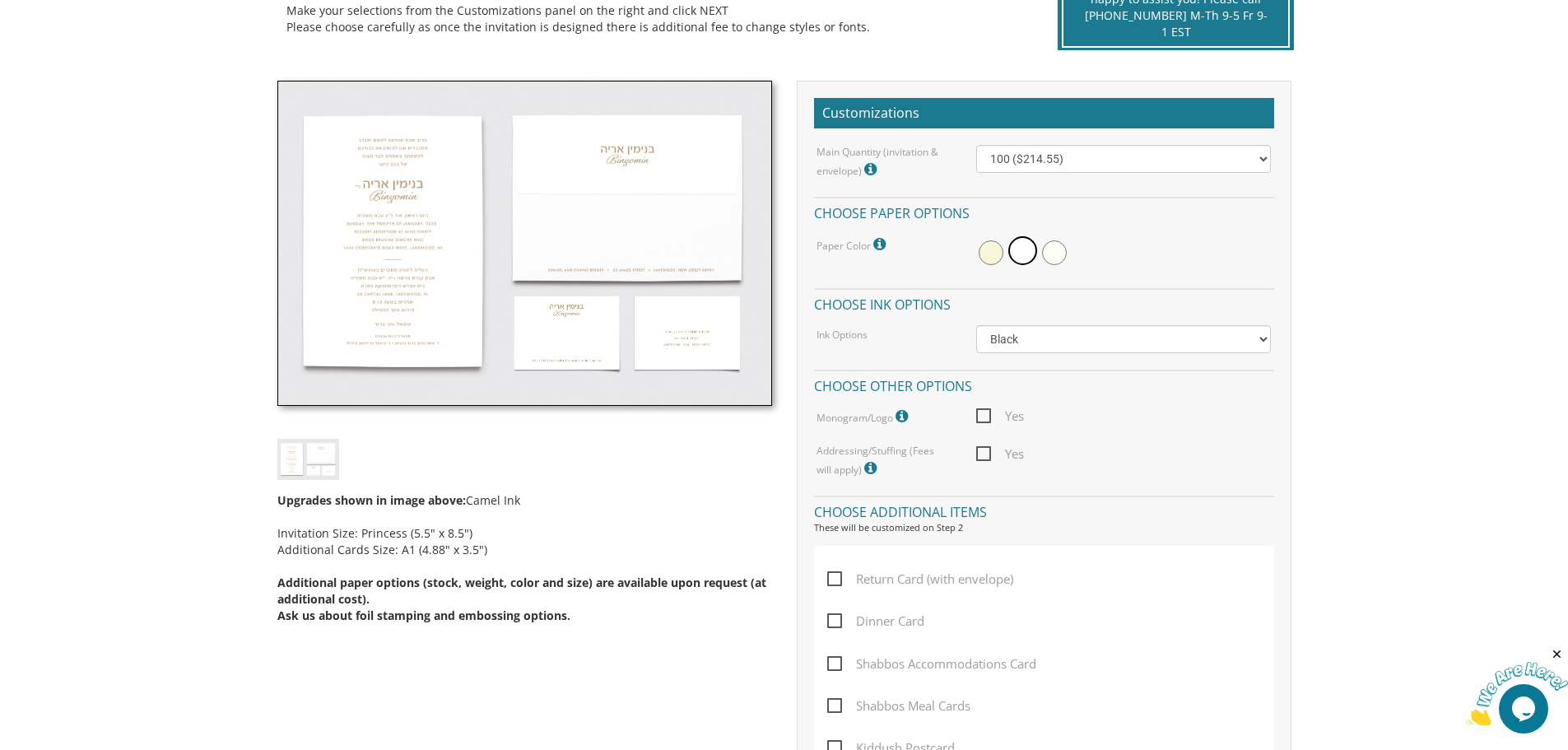
click at [984, 415] on input "Yes" at bounding box center [981, 414] width 11 height 11
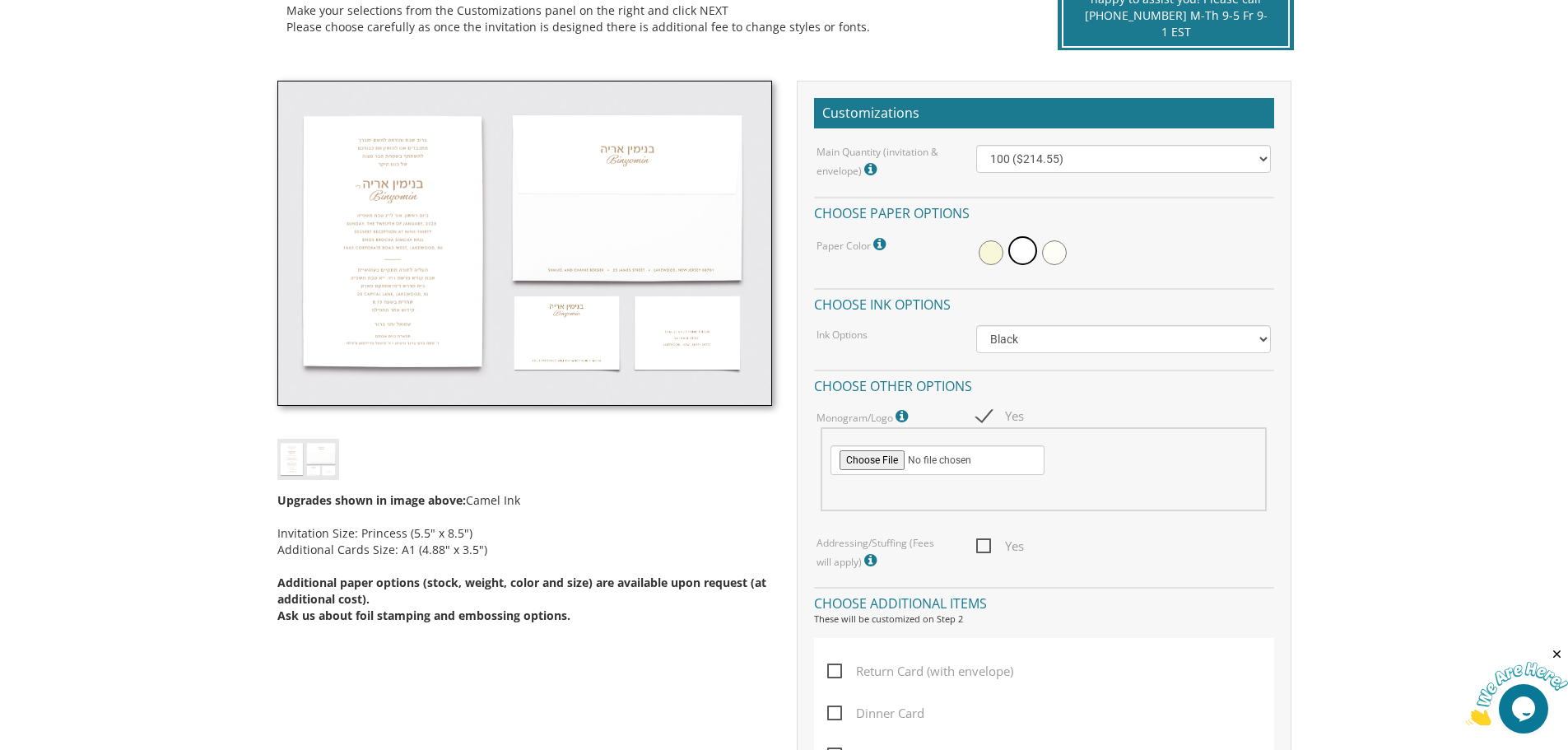
click at [983, 413] on span "Yes" at bounding box center [1000, 416] width 48 height 21
click at [983, 413] on input "Yes" at bounding box center [981, 414] width 11 height 11
checkbox input "false"
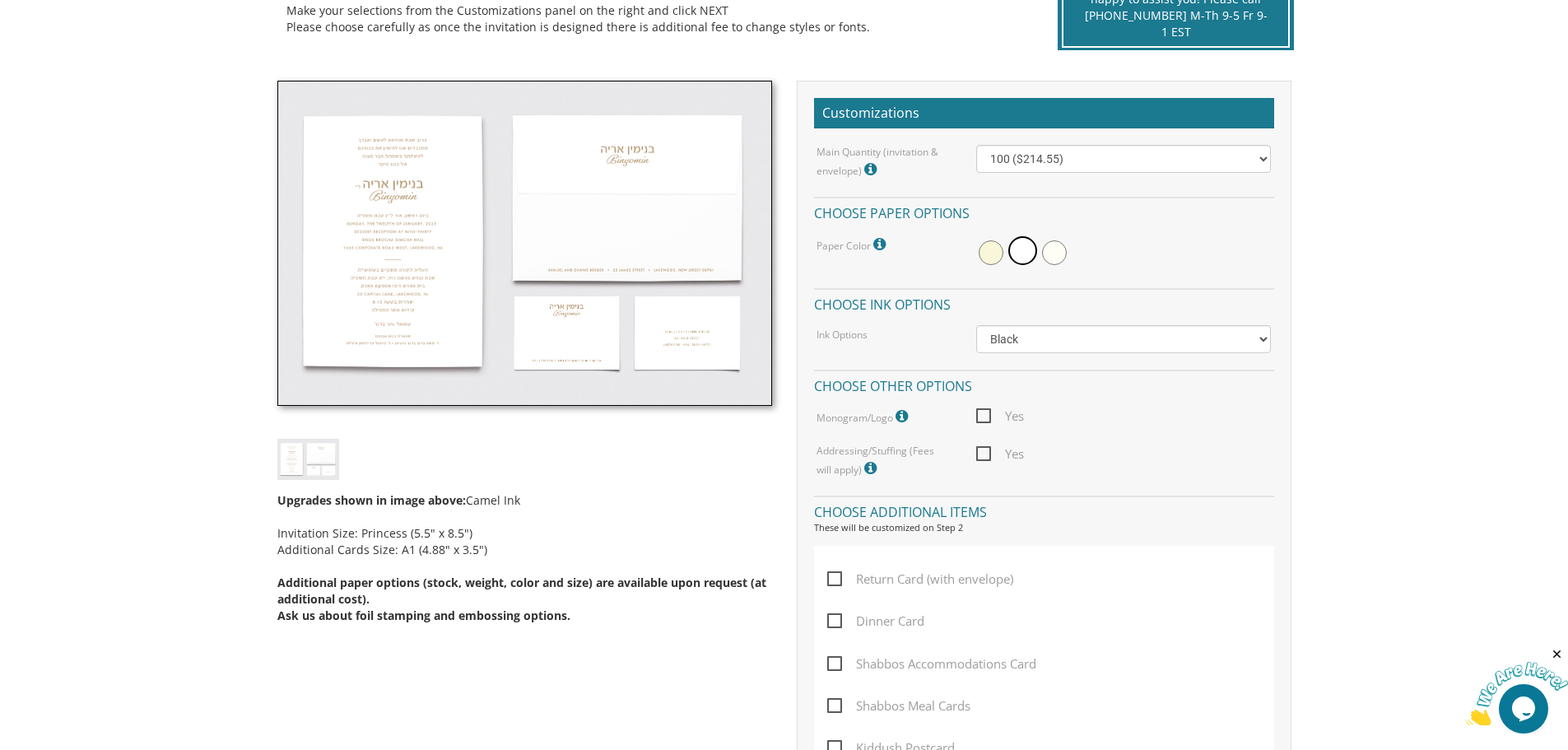
click at [984, 450] on span "Yes" at bounding box center [1000, 454] width 48 height 21
click at [984, 450] on input "Yes" at bounding box center [981, 452] width 11 height 11
click at [982, 450] on span "Yes" at bounding box center [1000, 454] width 48 height 21
click at [982, 450] on input "Yes" at bounding box center [981, 452] width 11 height 11
click at [980, 447] on span "Yes" at bounding box center [1000, 454] width 48 height 21
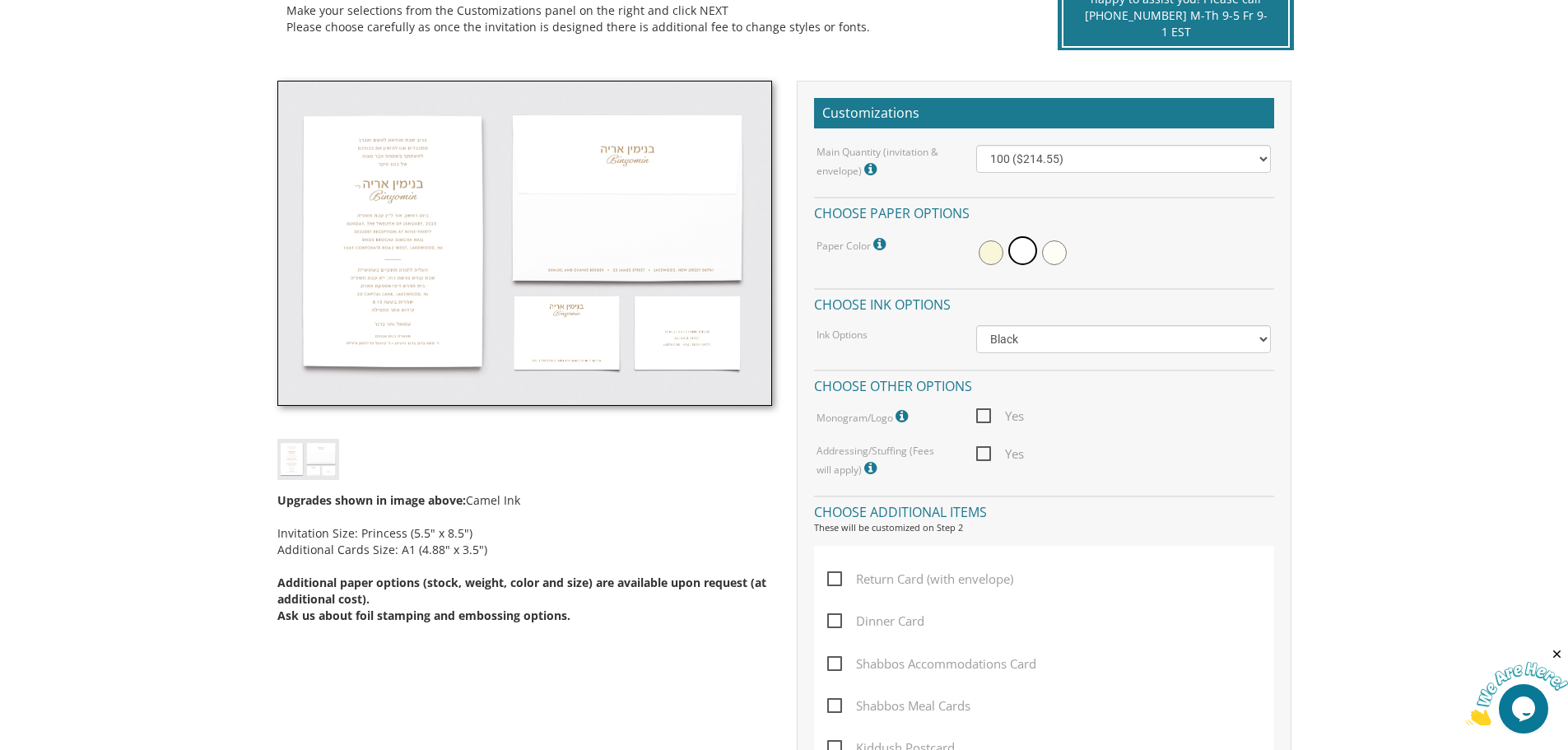
click at [980, 447] on input "Yes" at bounding box center [981, 452] width 11 height 11
click at [984, 451] on span "Yes" at bounding box center [1000, 454] width 48 height 21
click at [984, 451] on input "Yes" at bounding box center [981, 452] width 11 height 11
checkbox input "false"
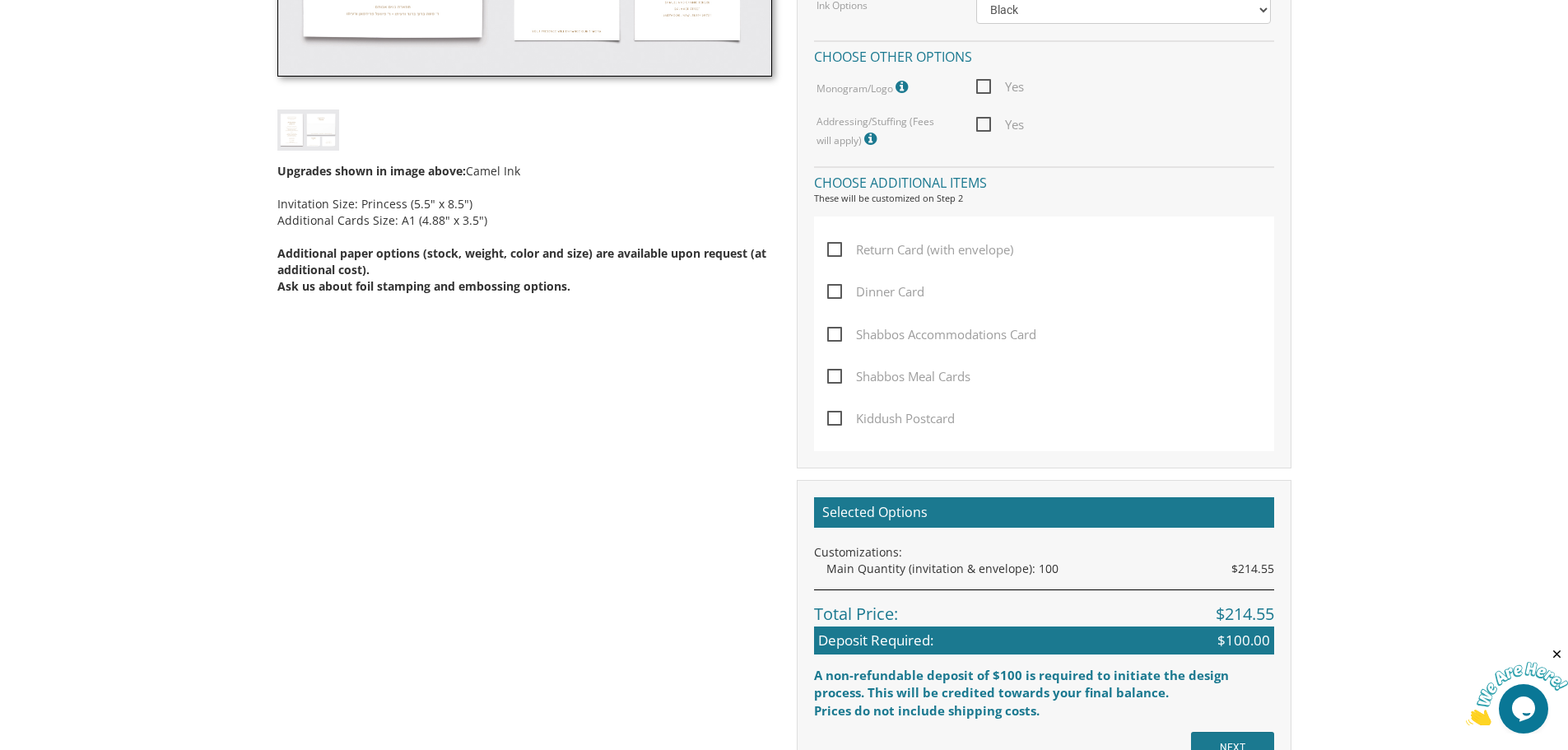
scroll to position [822, 0]
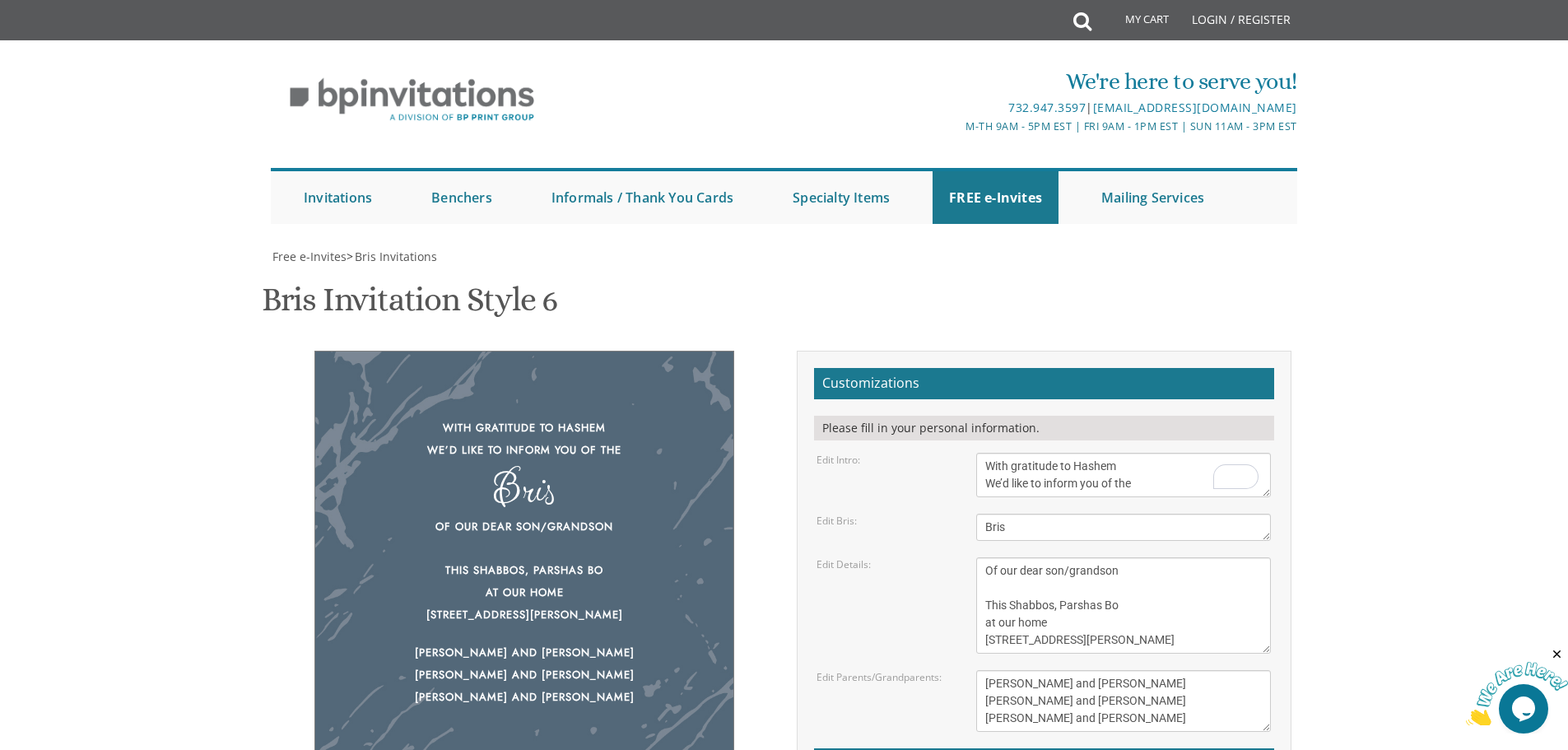
scroll to position [247, 0]
